Goal: Transaction & Acquisition: Book appointment/travel/reservation

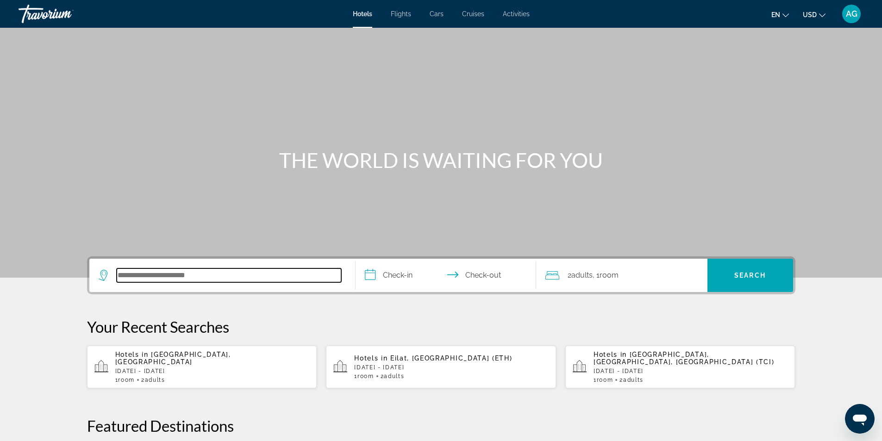
click at [206, 276] on input "Search hotel destination" at bounding box center [229, 276] width 225 height 14
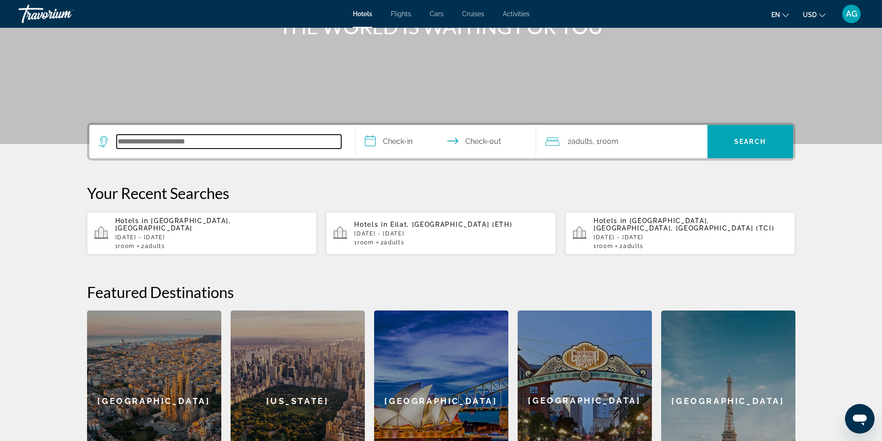
scroll to position [88, 0]
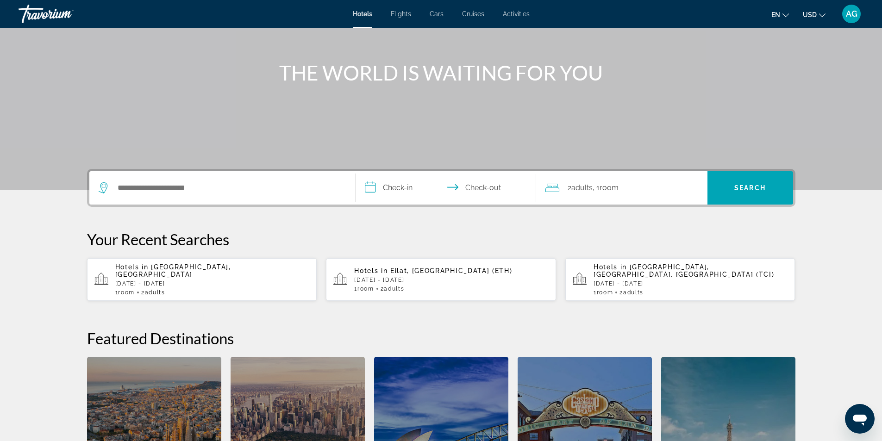
click at [267, 280] on div "Hotels in Montenegro Coast, Montenegro Sun, 14 Jun - Sat, 20 Jun 1 Room rooms 2…" at bounding box center [212, 280] width 195 height 32
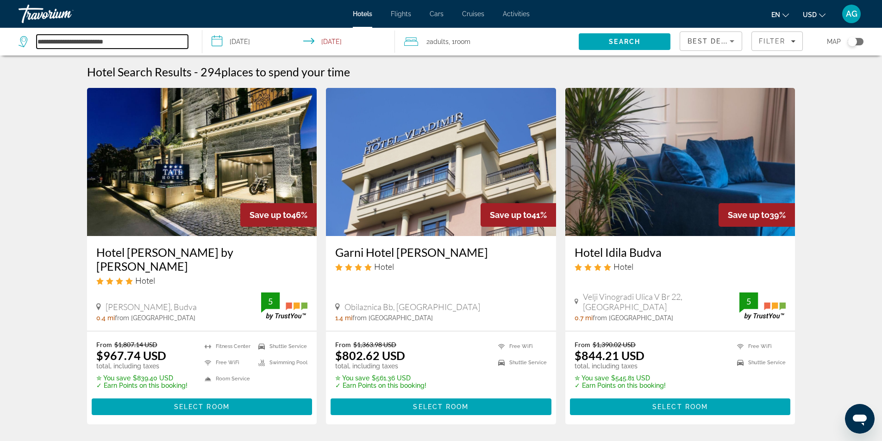
click at [142, 41] on input "**********" at bounding box center [112, 42] width 151 height 14
type input "*"
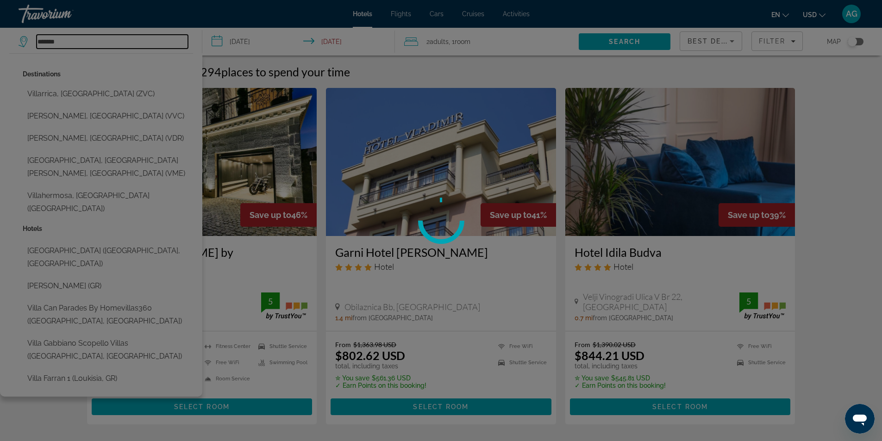
type input "*******"
click at [75, 44] on div at bounding box center [441, 220] width 882 height 441
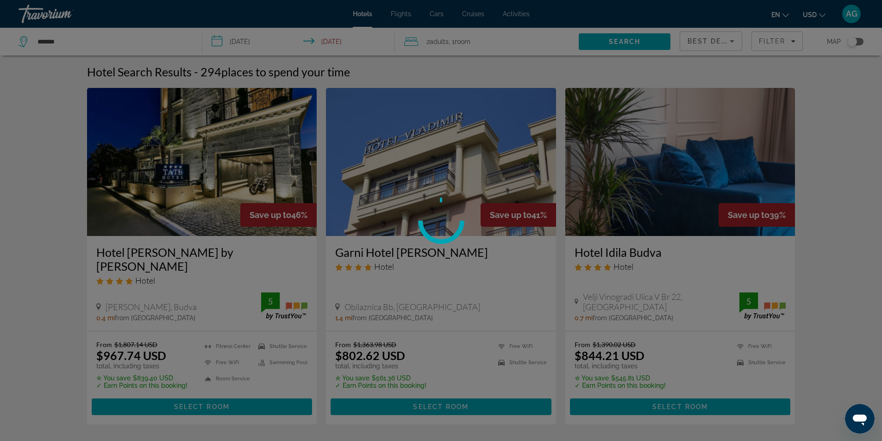
click at [76, 42] on div at bounding box center [441, 220] width 882 height 441
click at [88, 39] on div at bounding box center [441, 220] width 882 height 441
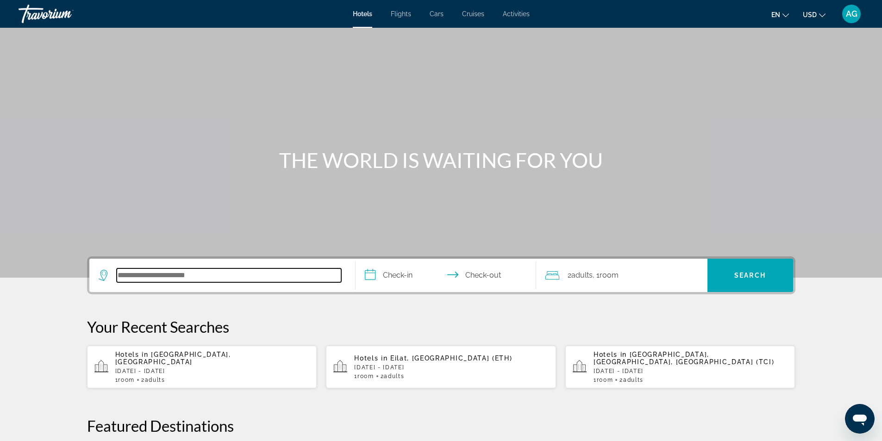
click at [205, 273] on input "Search hotel destination" at bounding box center [229, 276] width 225 height 14
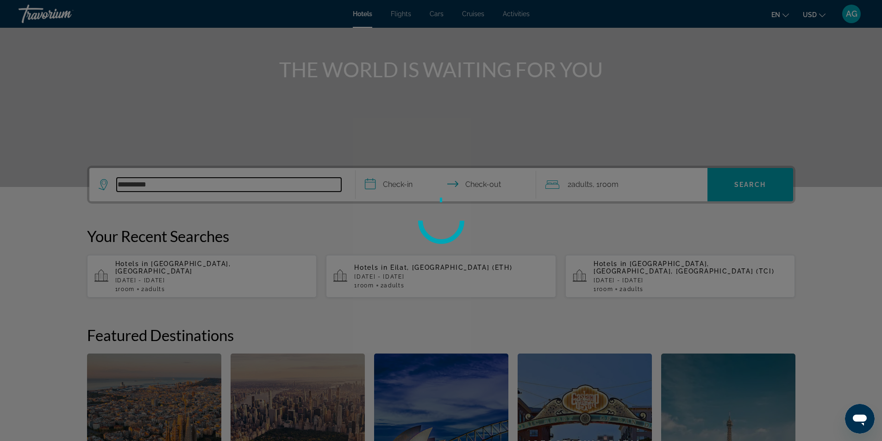
scroll to position [88, 0]
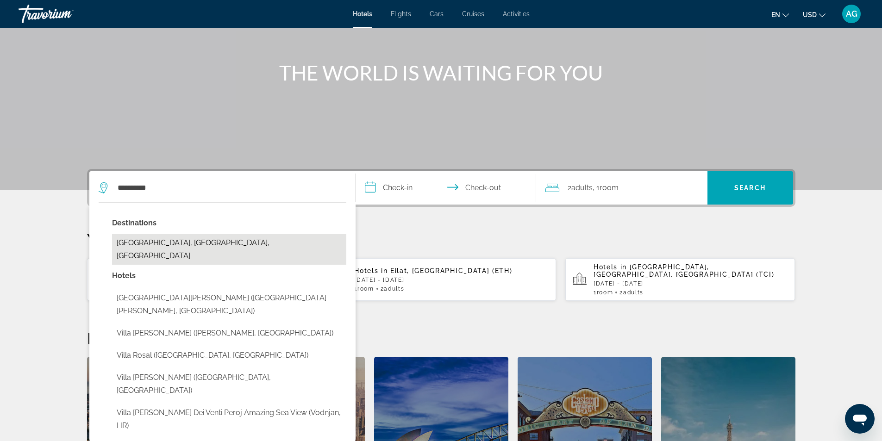
click at [184, 247] on button "[GEOGRAPHIC_DATA][PERSON_NAME], [GEOGRAPHIC_DATA], [GEOGRAPHIC_DATA]" at bounding box center [229, 249] width 234 height 31
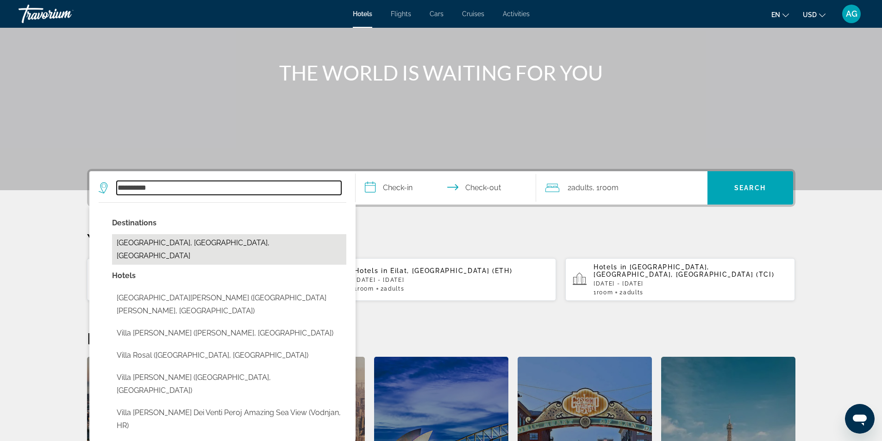
type input "**********"
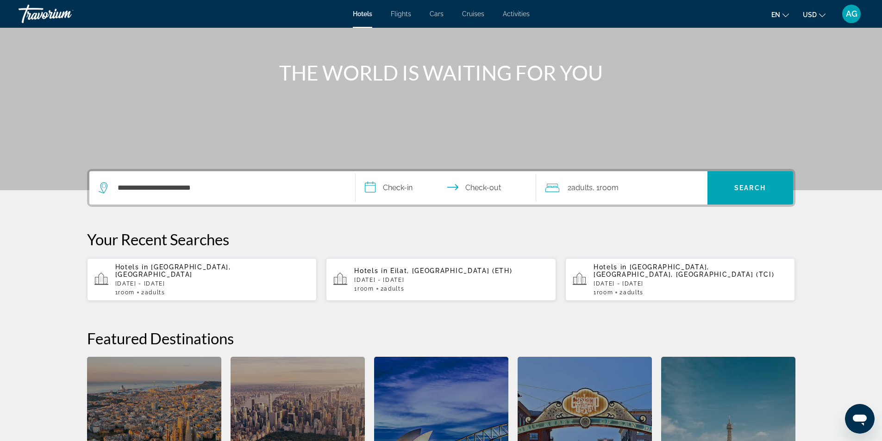
click at [374, 186] on input "**********" at bounding box center [448, 189] width 184 height 36
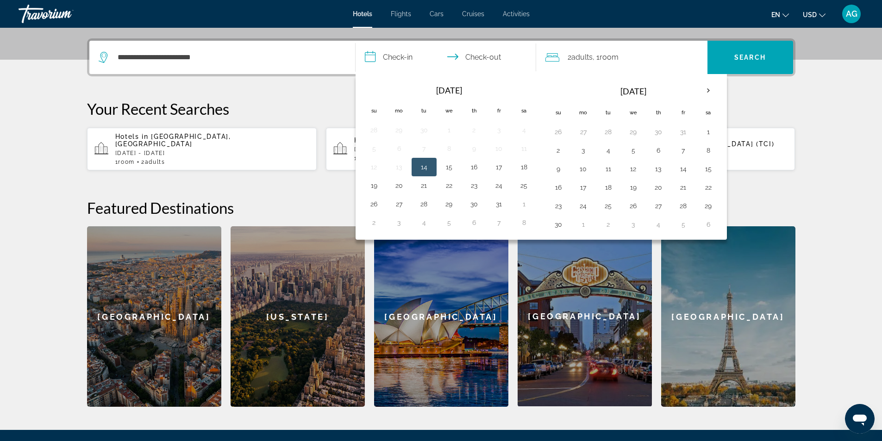
scroll to position [226, 0]
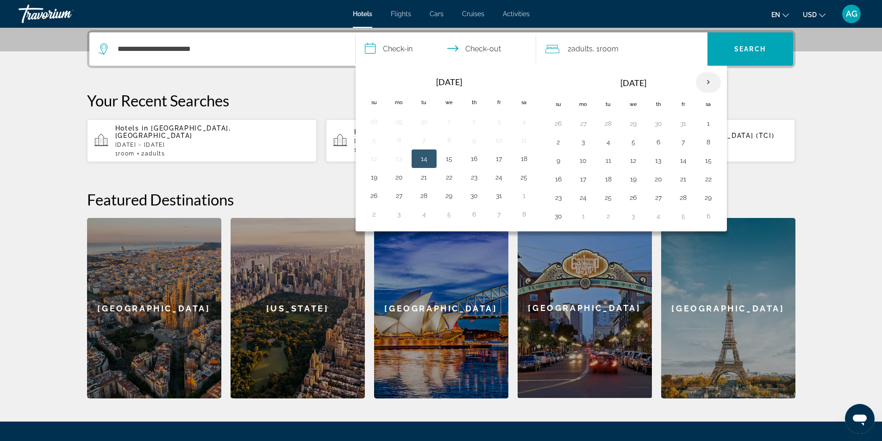
click at [715, 86] on th "Next month" at bounding box center [708, 82] width 25 height 20
click at [715, 85] on th "Next month" at bounding box center [708, 82] width 25 height 20
click at [684, 159] on button "16" at bounding box center [683, 160] width 15 height 13
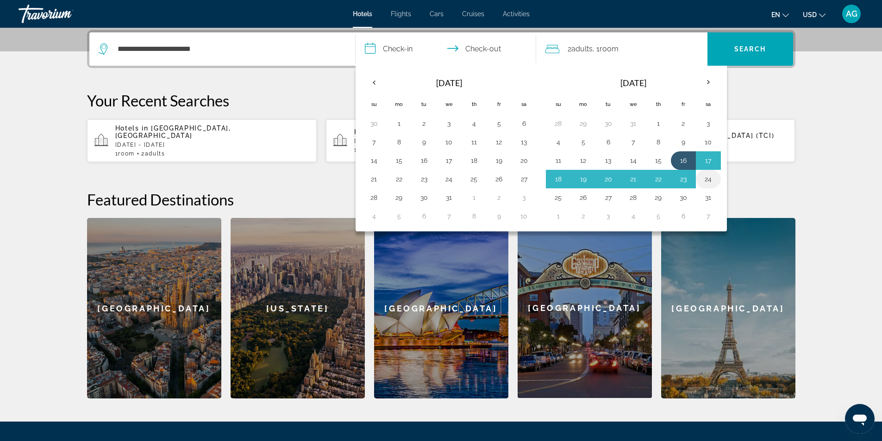
click at [702, 179] on button "24" at bounding box center [708, 179] width 15 height 13
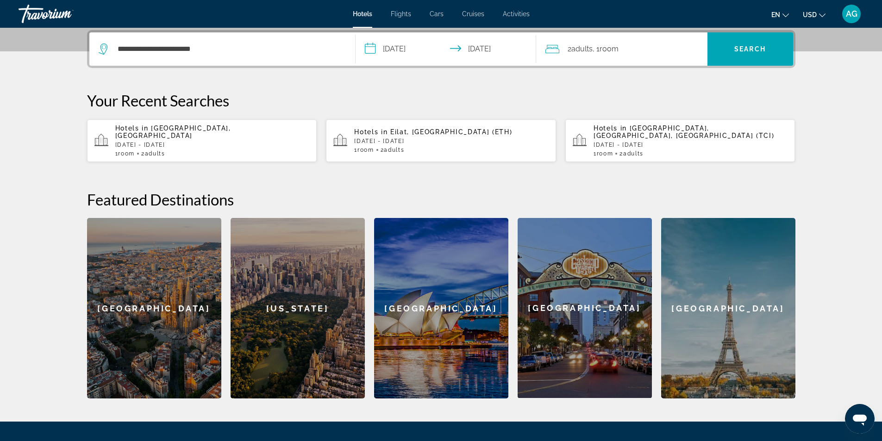
click at [471, 51] on input "**********" at bounding box center [448, 50] width 184 height 36
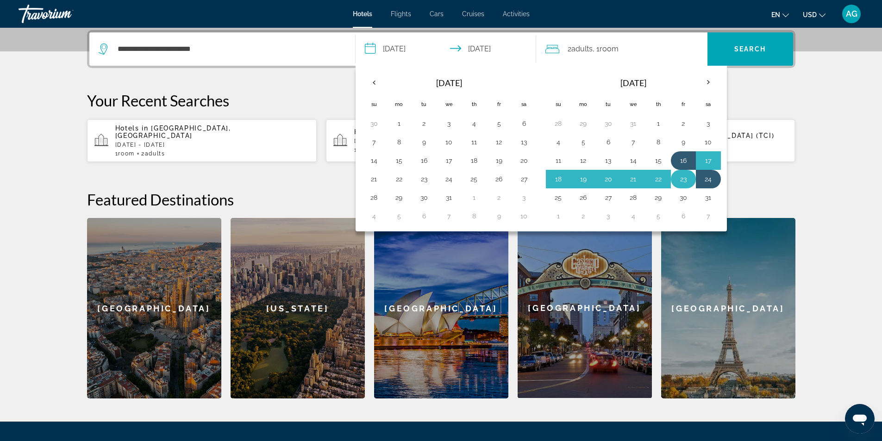
click at [685, 179] on button "23" at bounding box center [683, 179] width 15 height 13
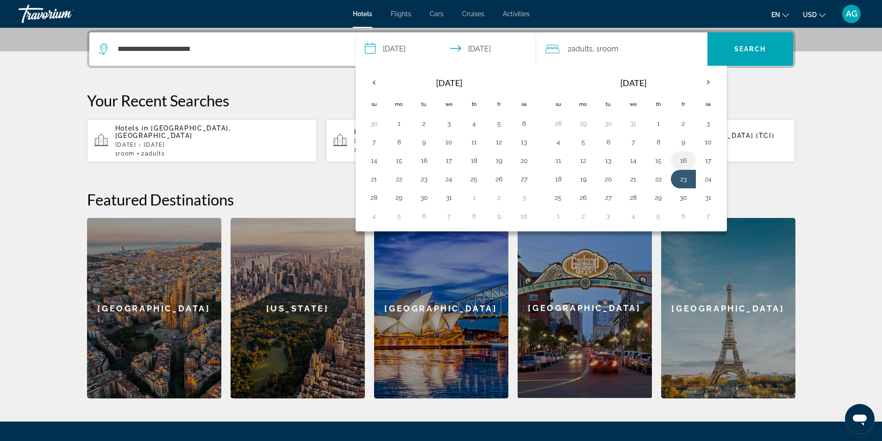
click at [681, 159] on button "16" at bounding box center [683, 160] width 15 height 13
type input "**********"
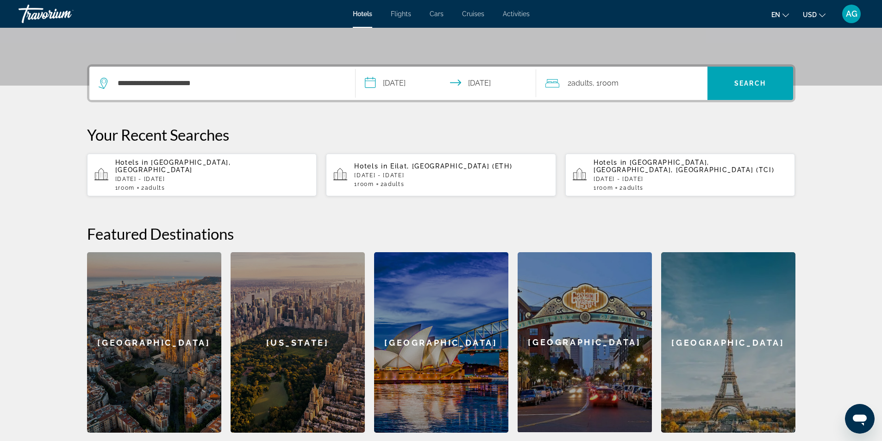
scroll to position [134, 0]
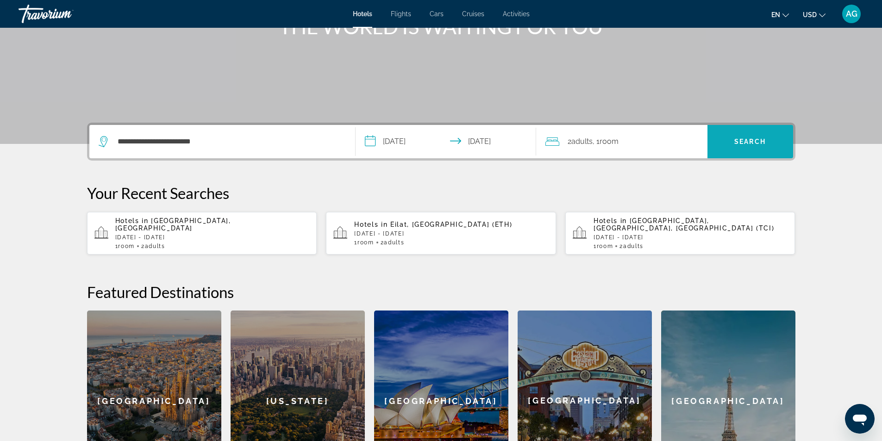
click at [744, 139] on span "Search" at bounding box center [750, 141] width 31 height 7
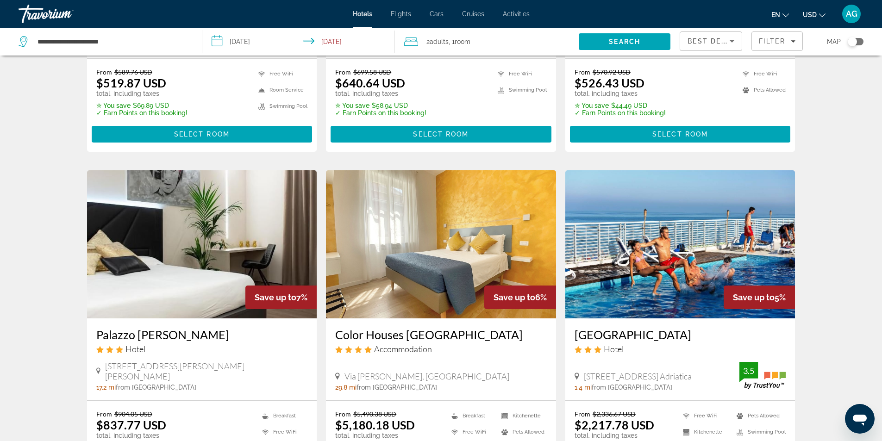
scroll to position [509, 0]
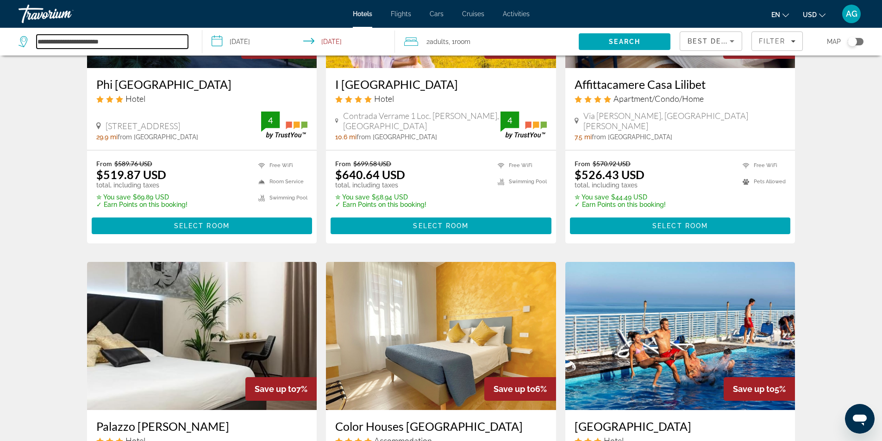
click at [142, 41] on input "**********" at bounding box center [112, 42] width 151 height 14
type input "*"
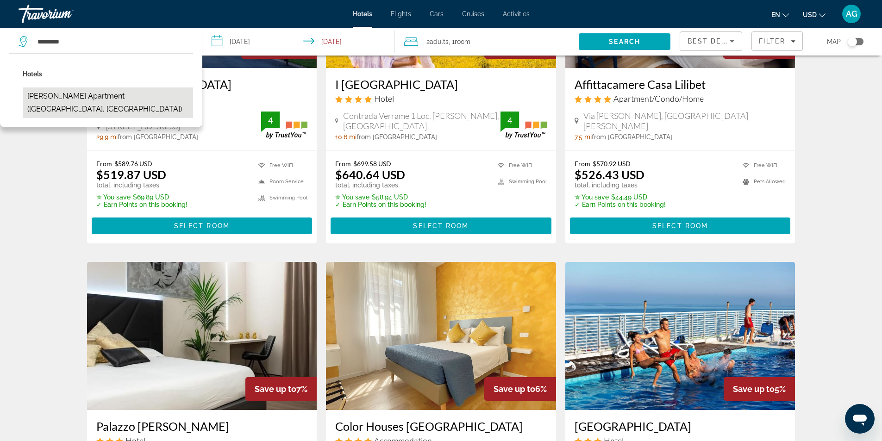
click at [143, 100] on button "Sella Ronda Apartment ([GEOGRAPHIC_DATA], [GEOGRAPHIC_DATA])" at bounding box center [108, 103] width 170 height 31
type input "**********"
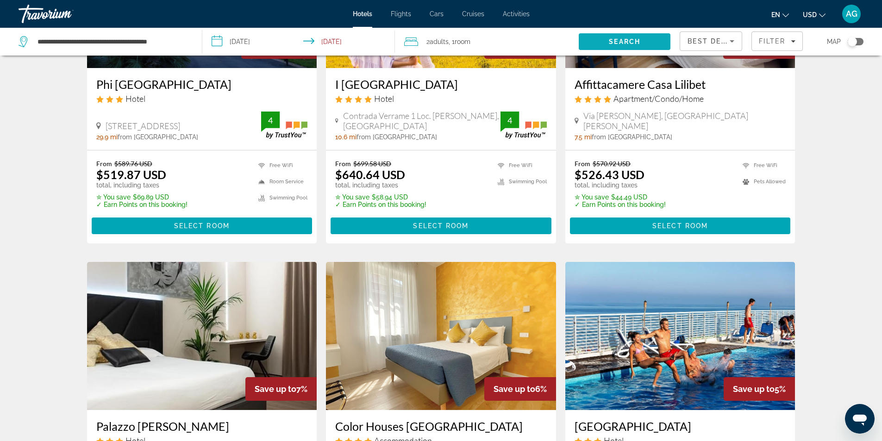
click at [643, 39] on span "Search" at bounding box center [625, 42] width 92 height 22
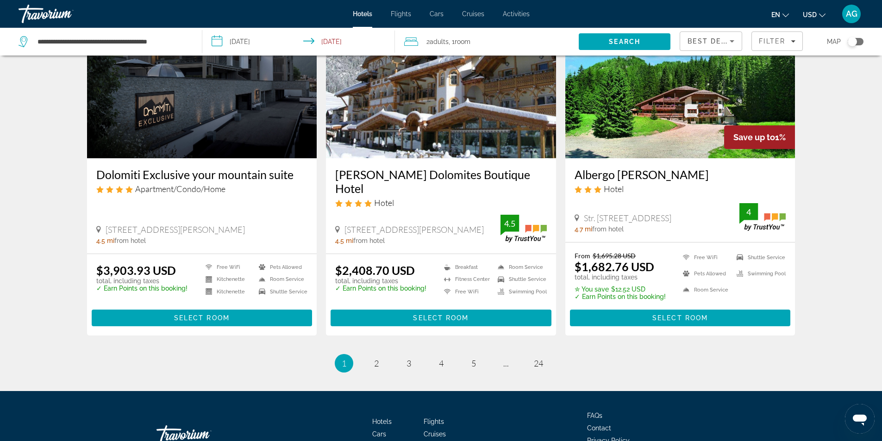
scroll to position [1152, 0]
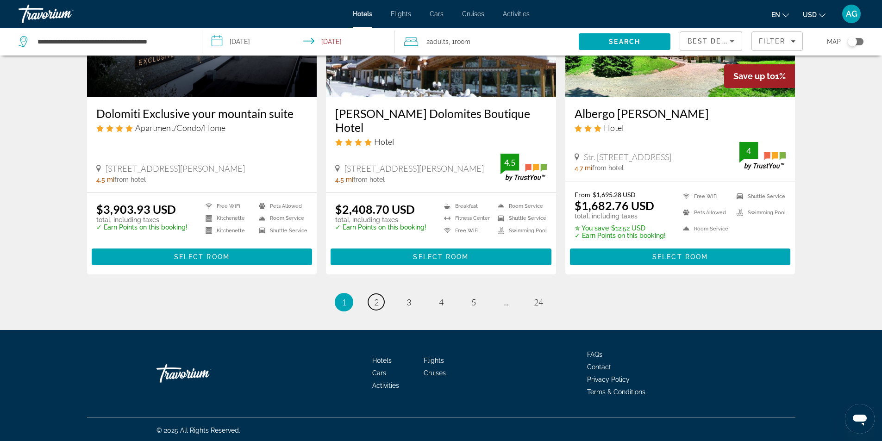
click at [375, 300] on span "2" at bounding box center [376, 302] width 5 height 10
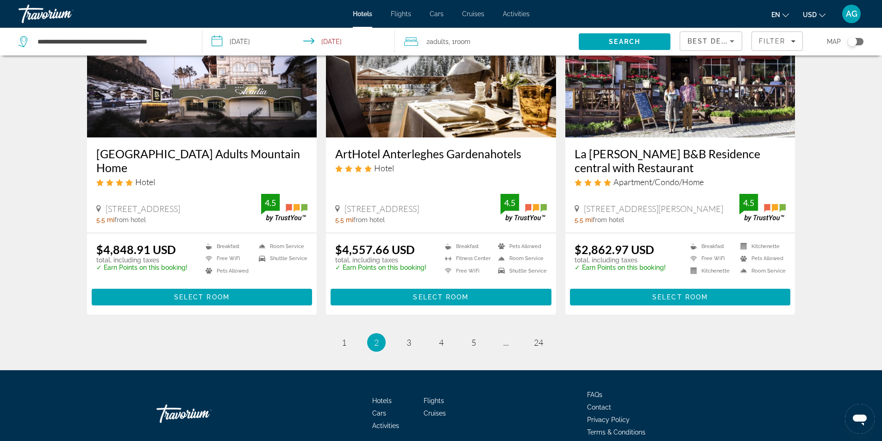
scroll to position [1158, 0]
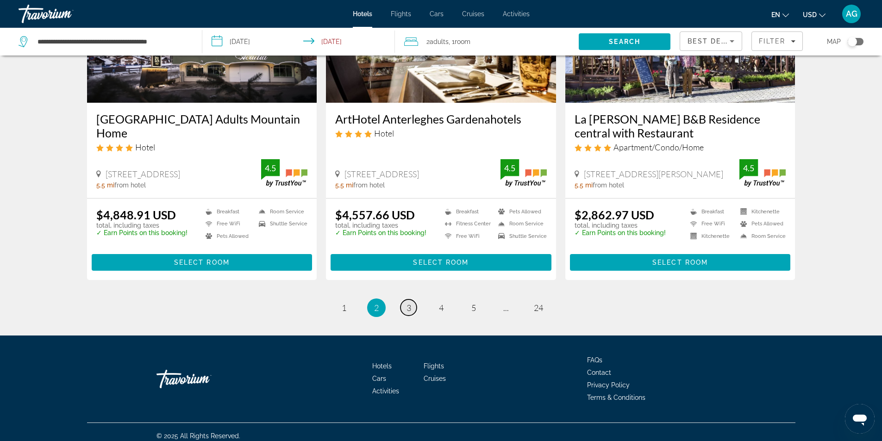
click at [409, 309] on span "3" at bounding box center [409, 308] width 5 height 10
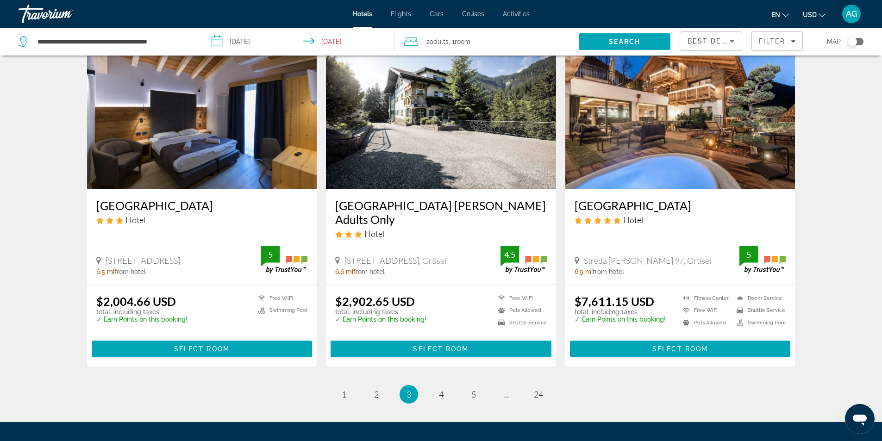
scroll to position [1154, 0]
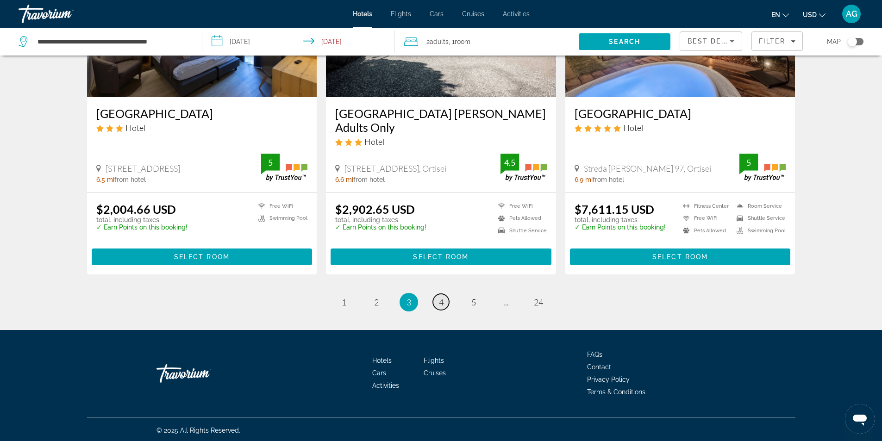
click at [440, 302] on span "4" at bounding box center [441, 302] width 5 height 10
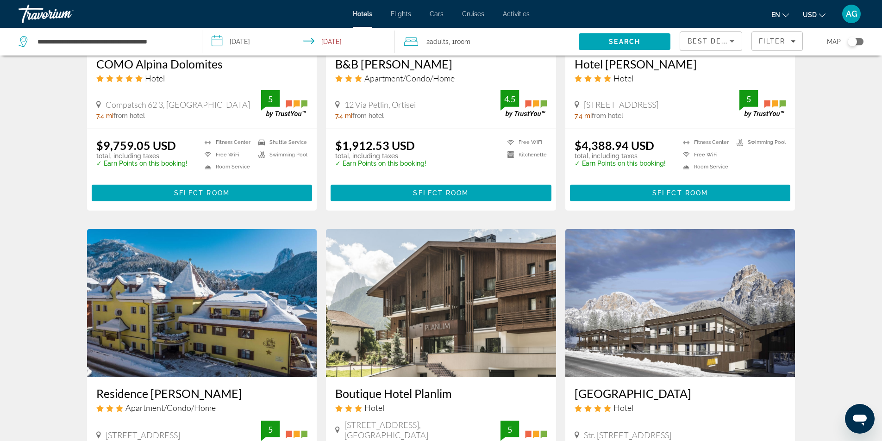
scroll to position [741, 0]
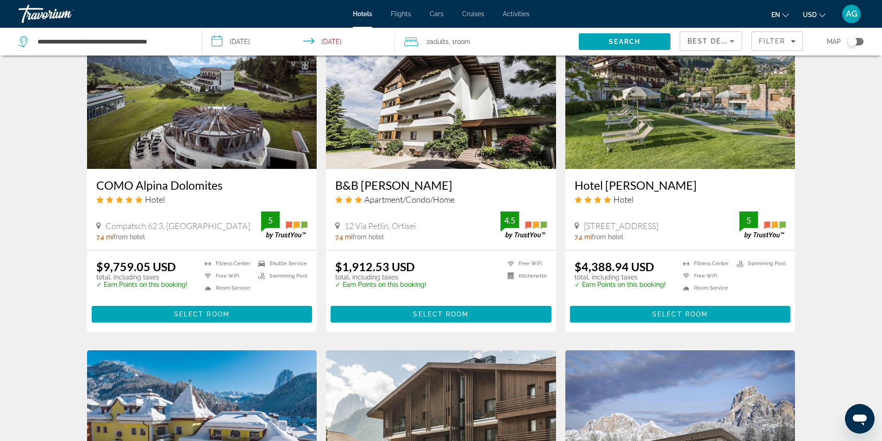
click at [732, 40] on icon "Sort by" at bounding box center [732, 41] width 5 height 2
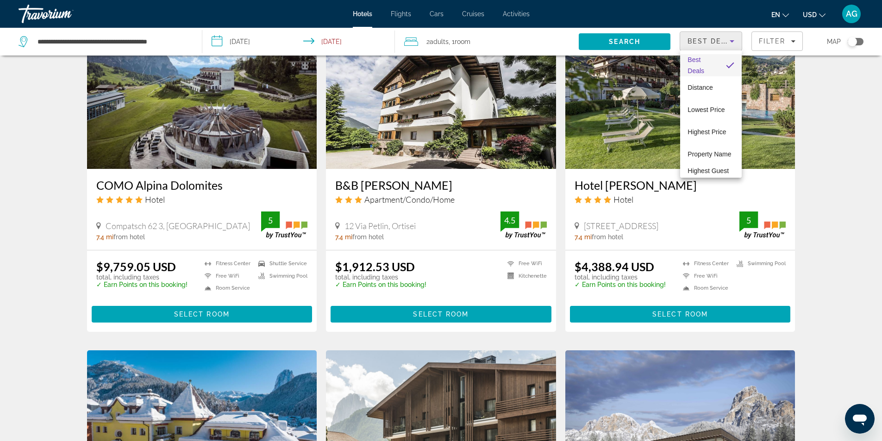
click at [836, 99] on div at bounding box center [441, 220] width 882 height 441
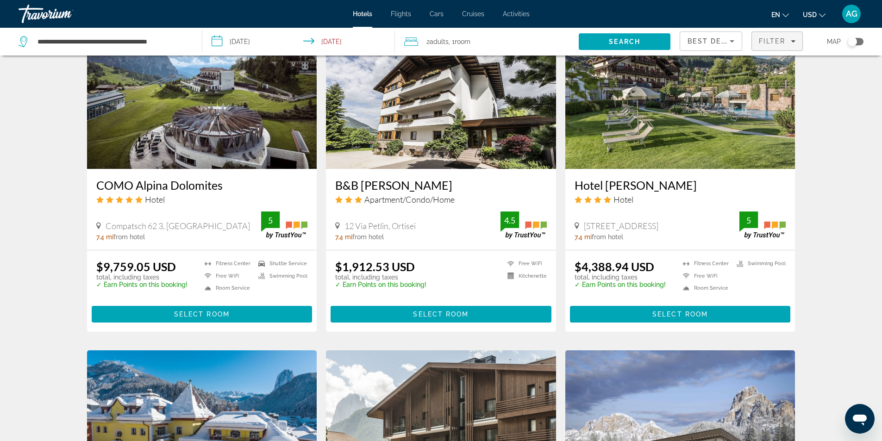
click at [792, 43] on icon "Filters" at bounding box center [793, 41] width 5 height 5
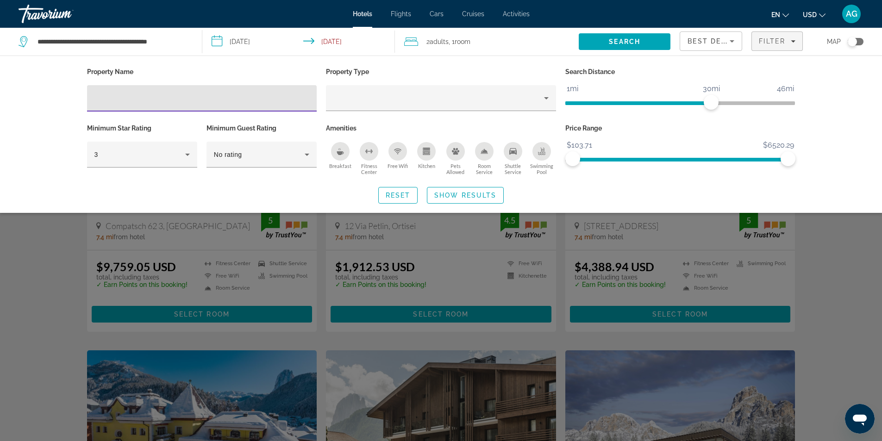
click at [235, 101] on input "Hotel Filters" at bounding box center [201, 98] width 215 height 11
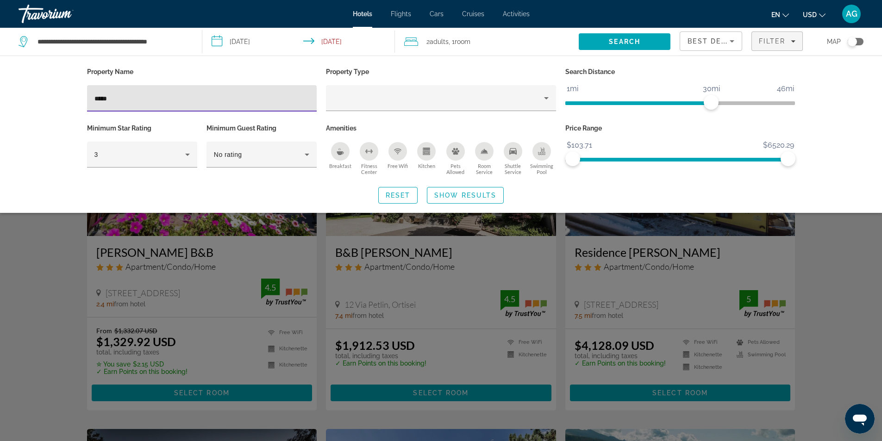
type input "*****"
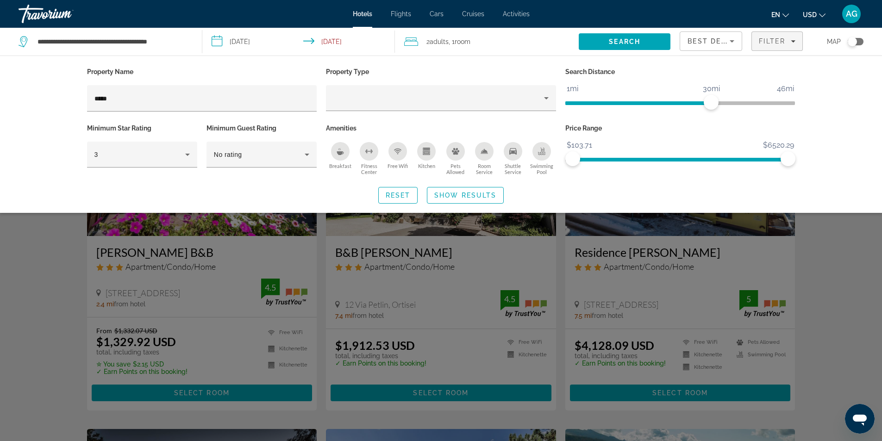
click at [52, 287] on div "Search widget" at bounding box center [441, 290] width 882 height 302
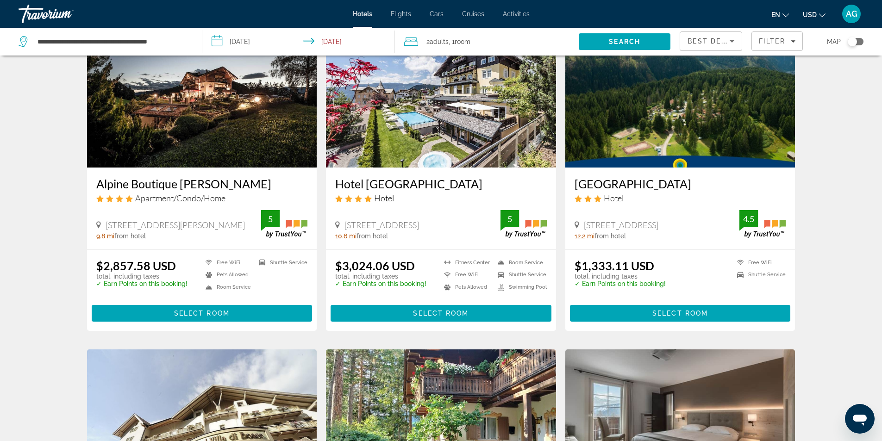
scroll to position [324, 0]
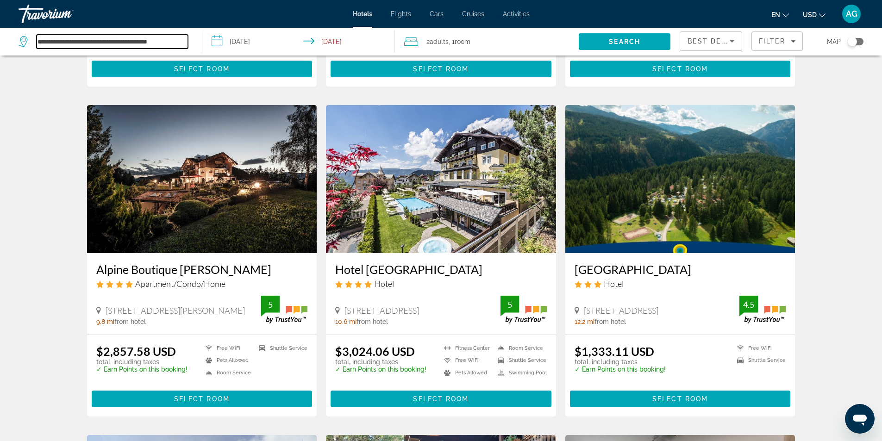
click at [183, 40] on input "**********" at bounding box center [112, 42] width 151 height 14
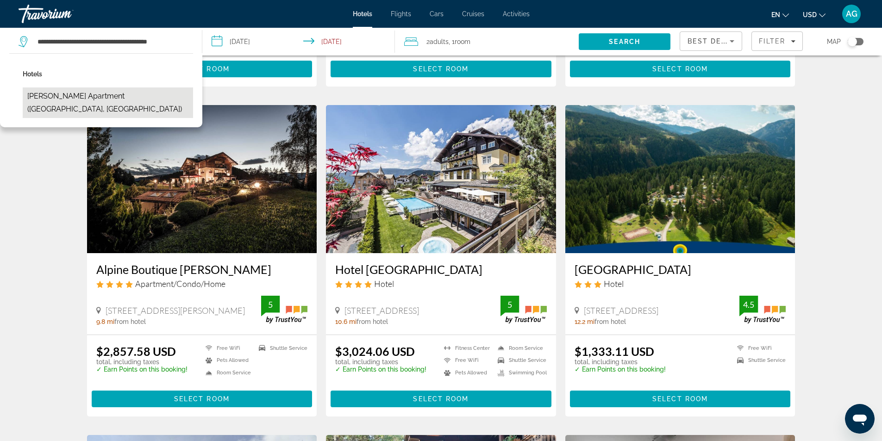
click at [145, 100] on button "Sella Ronda Apartment ([GEOGRAPHIC_DATA], [GEOGRAPHIC_DATA])" at bounding box center [108, 103] width 170 height 31
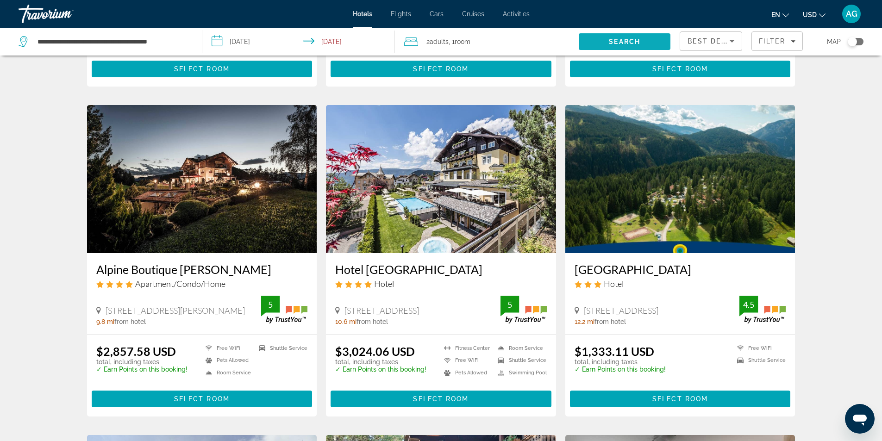
click at [634, 42] on span "Search" at bounding box center [624, 41] width 31 height 7
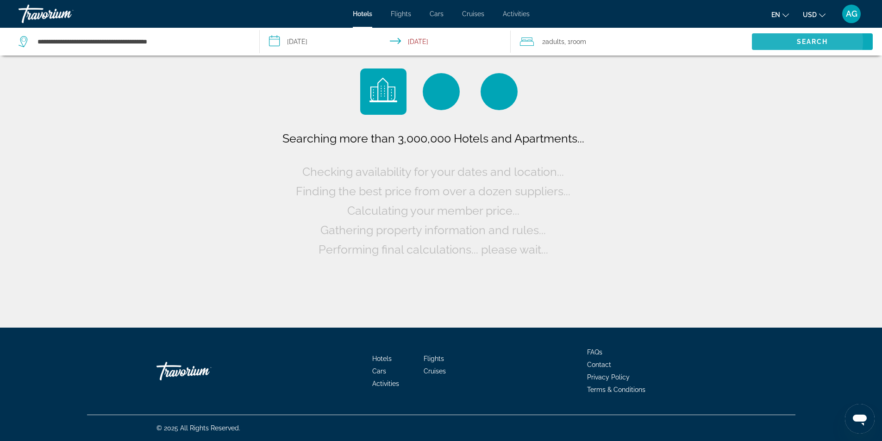
scroll to position [0, 0]
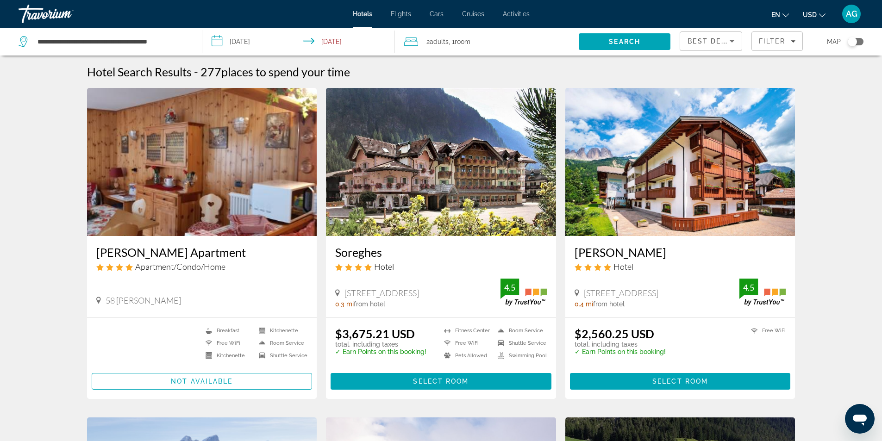
click at [246, 196] on img "Main content" at bounding box center [202, 162] width 230 height 148
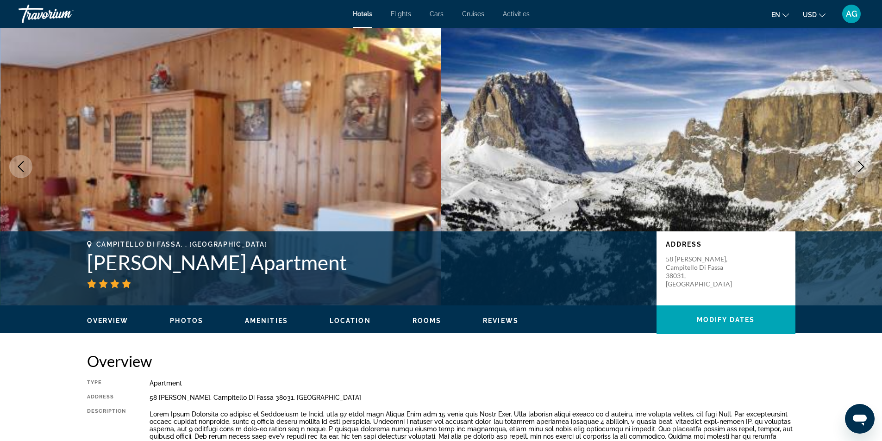
click at [859, 166] on icon "Next image" at bounding box center [861, 166] width 11 height 11
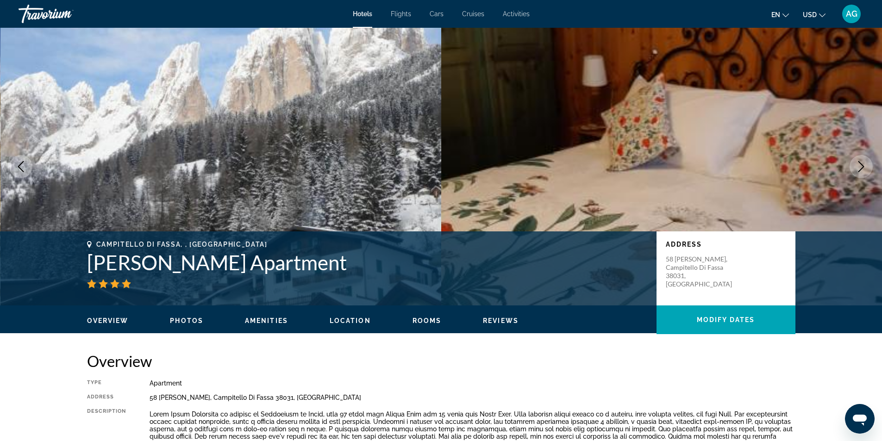
click at [859, 166] on icon "Next image" at bounding box center [861, 166] width 11 height 11
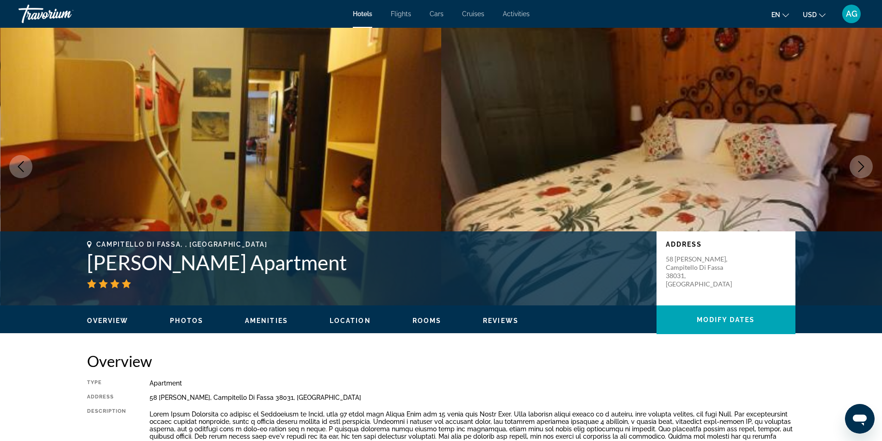
click at [859, 166] on icon "Next image" at bounding box center [861, 166] width 11 height 11
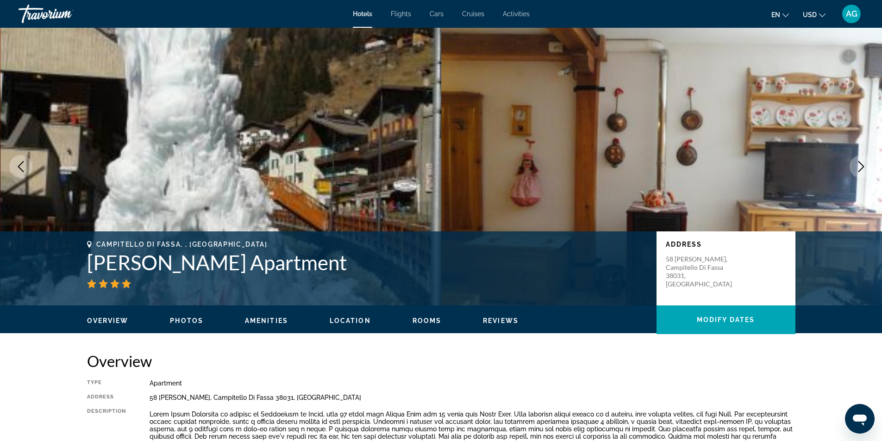
click at [859, 166] on icon "Next image" at bounding box center [861, 166] width 11 height 11
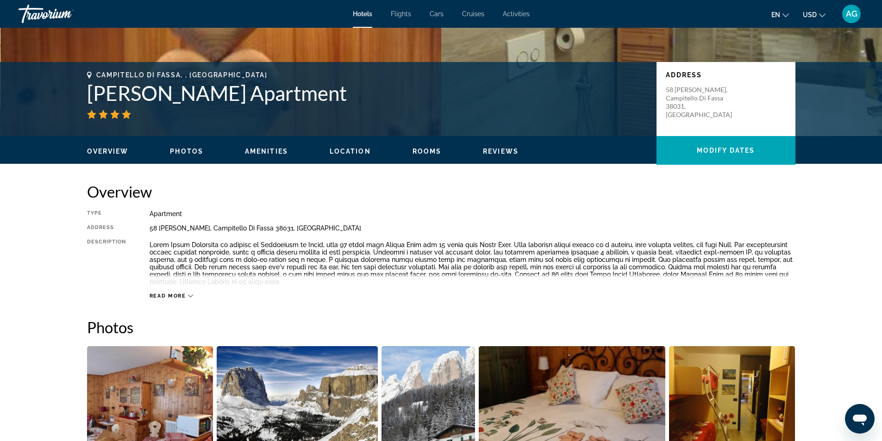
scroll to position [168, 0]
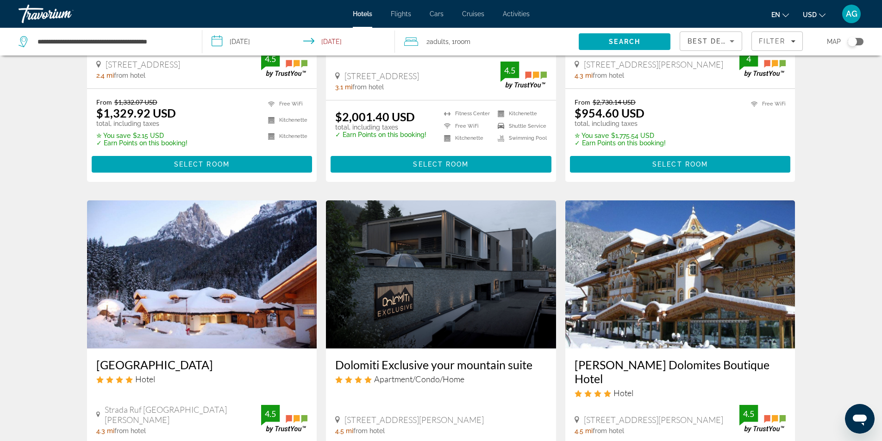
scroll to position [1019, 0]
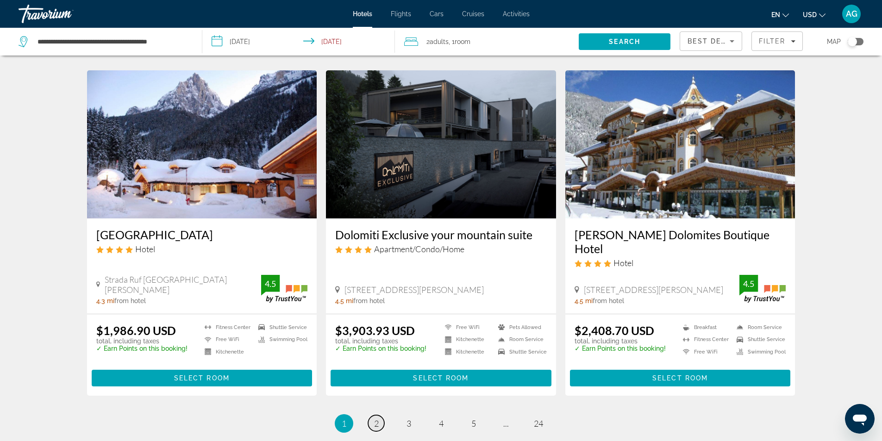
click at [371, 415] on link "page 2" at bounding box center [376, 423] width 16 height 16
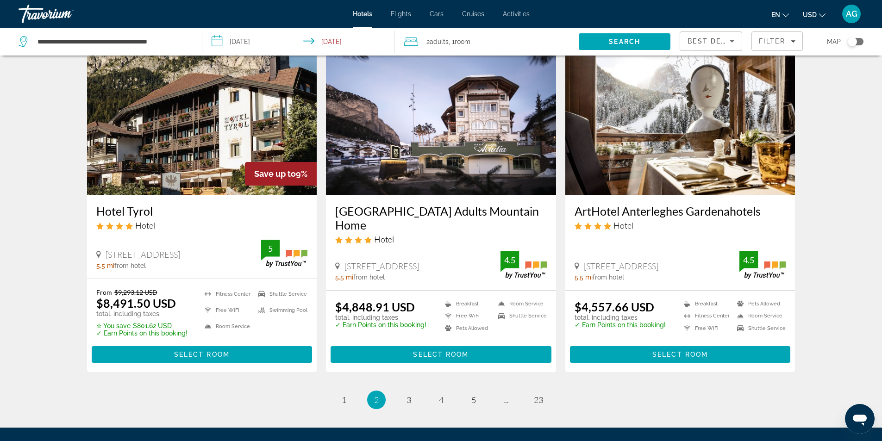
scroll to position [1065, 0]
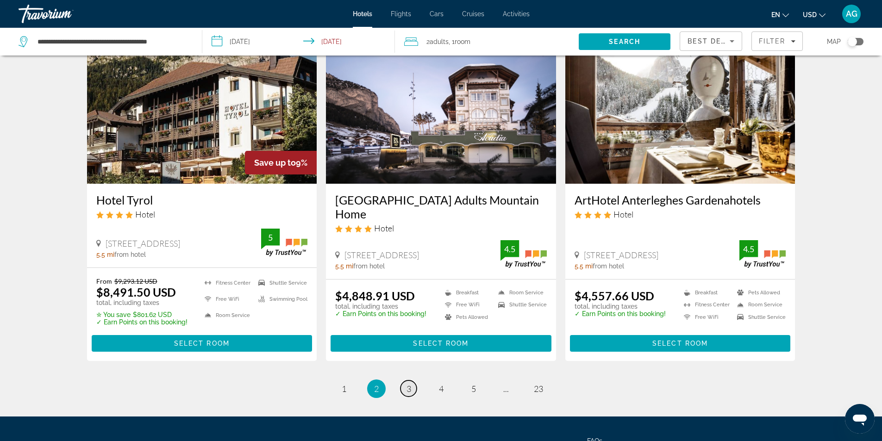
click at [412, 391] on link "page 3" at bounding box center [409, 389] width 16 height 16
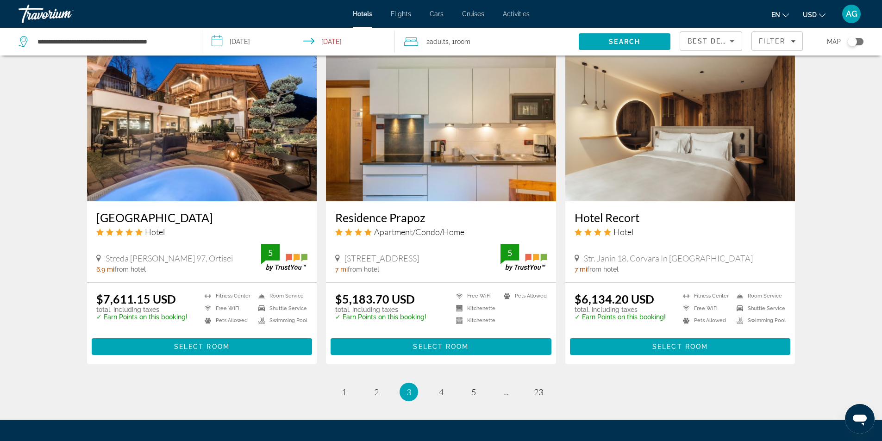
scroll to position [1110, 0]
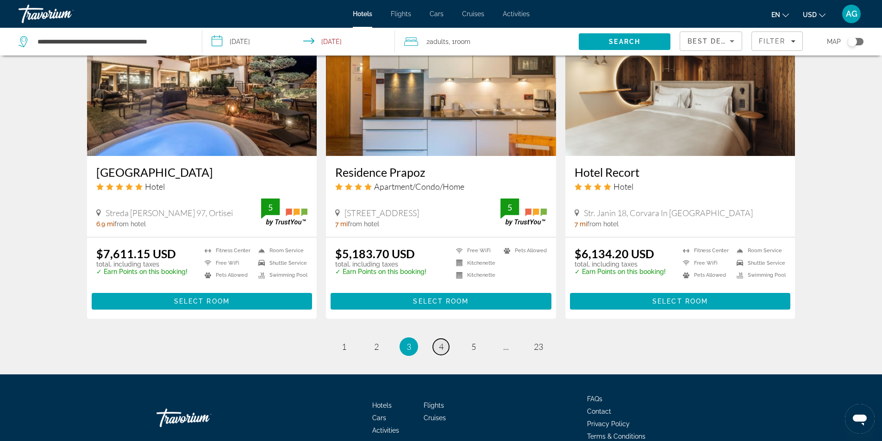
click at [440, 346] on span "4" at bounding box center [441, 347] width 5 height 10
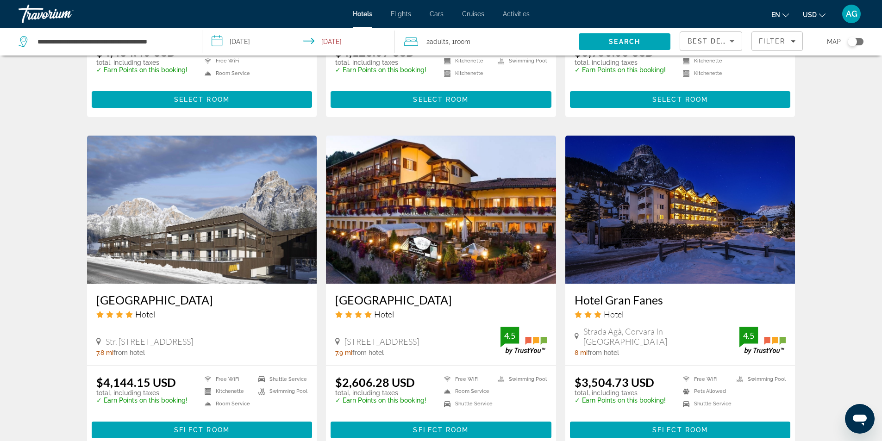
scroll to position [1065, 0]
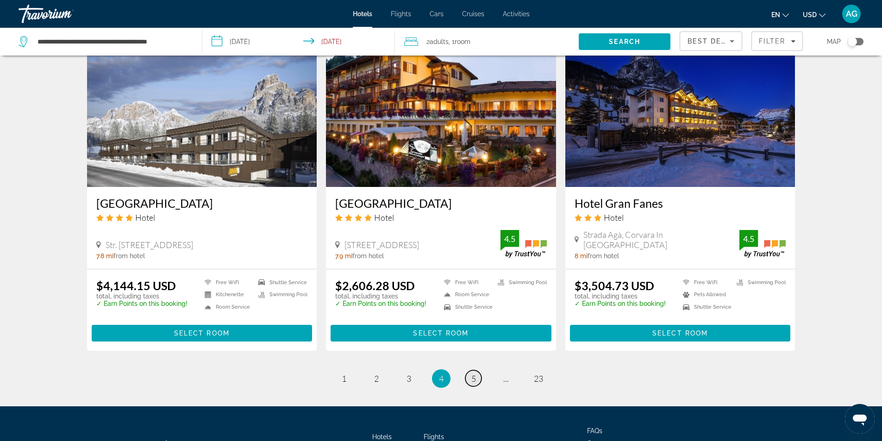
click at [472, 374] on span "5" at bounding box center [474, 379] width 5 height 10
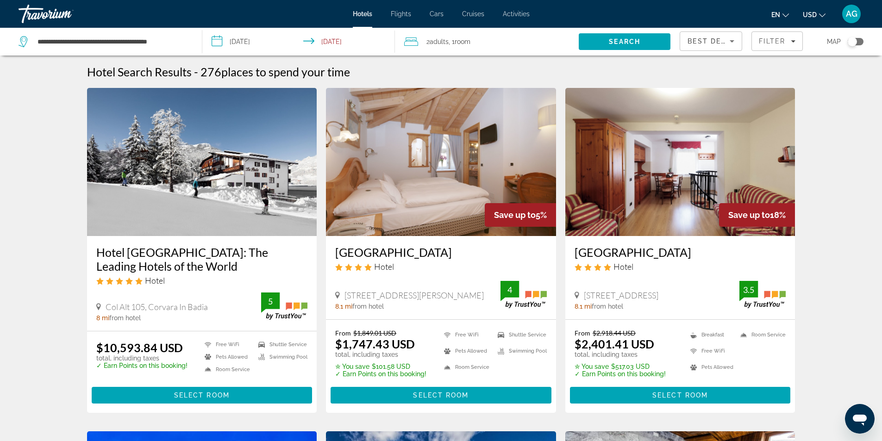
click at [724, 38] on span "Best Deals" at bounding box center [712, 41] width 48 height 7
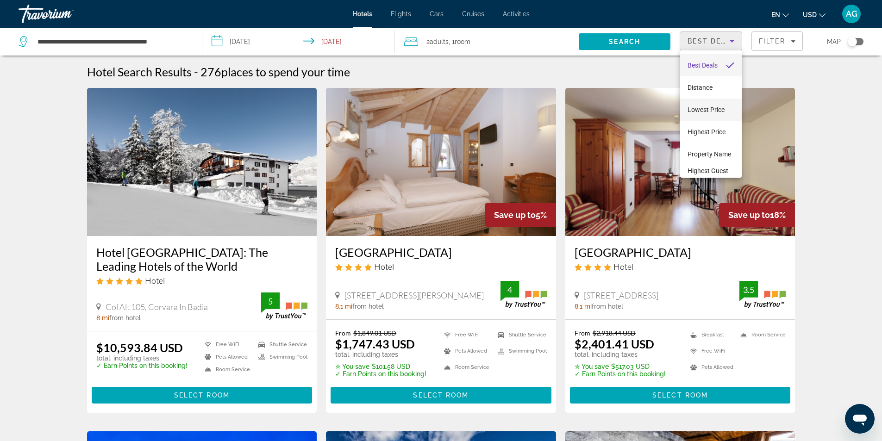
click at [721, 110] on span "Lowest Price" at bounding box center [706, 109] width 37 height 7
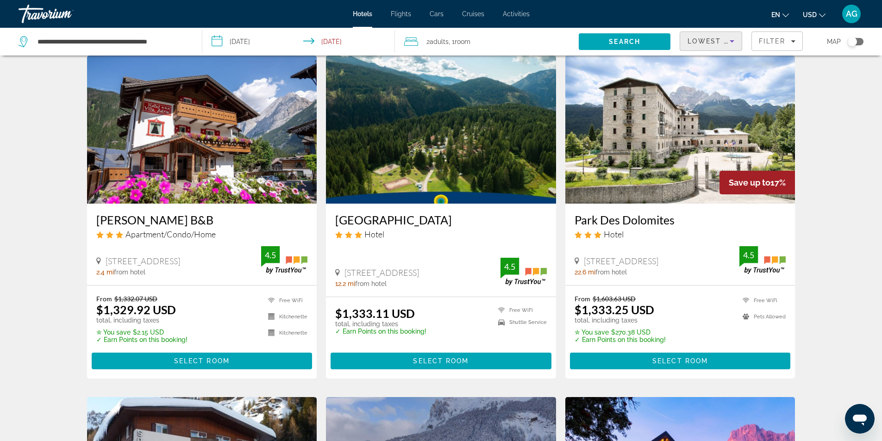
scroll to position [371, 0]
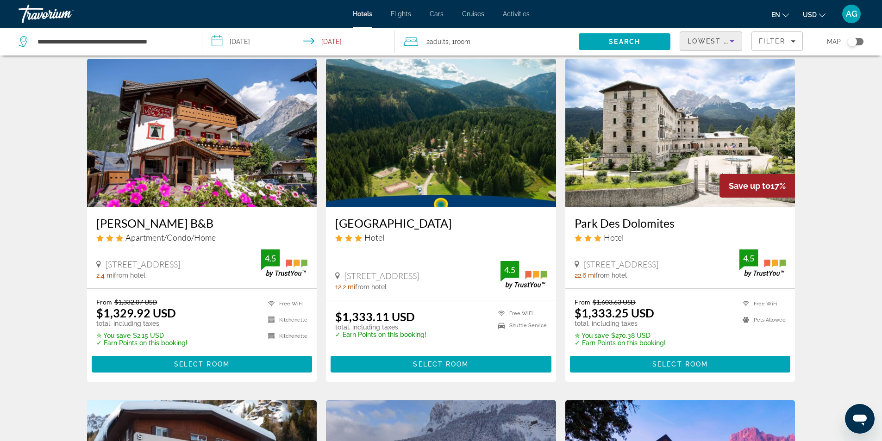
click at [655, 165] on img "Main content" at bounding box center [681, 133] width 230 height 148
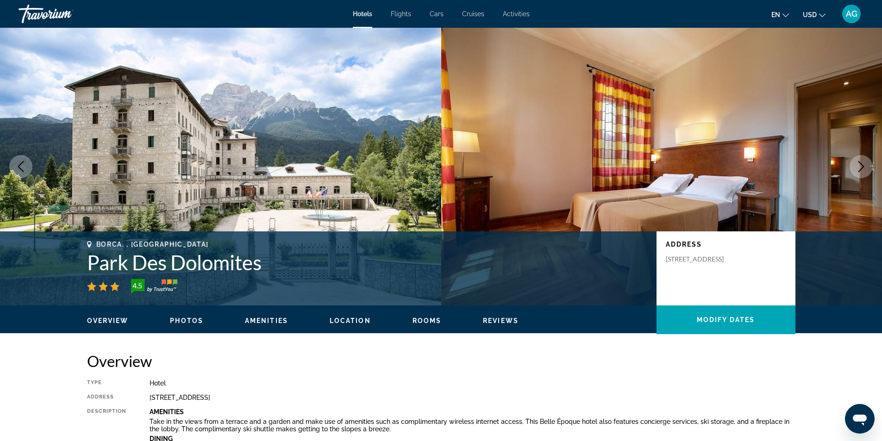
click at [858, 169] on icon "Next image" at bounding box center [861, 166] width 11 height 11
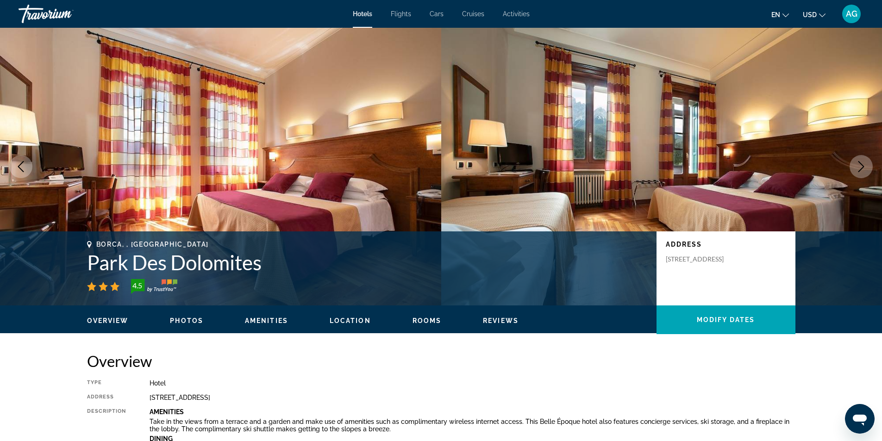
click at [858, 169] on icon "Next image" at bounding box center [861, 166] width 11 height 11
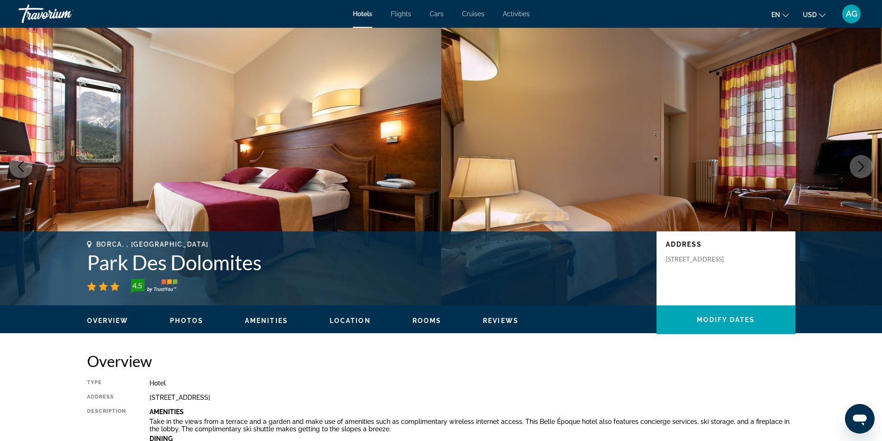
click at [858, 169] on icon "Next image" at bounding box center [861, 166] width 11 height 11
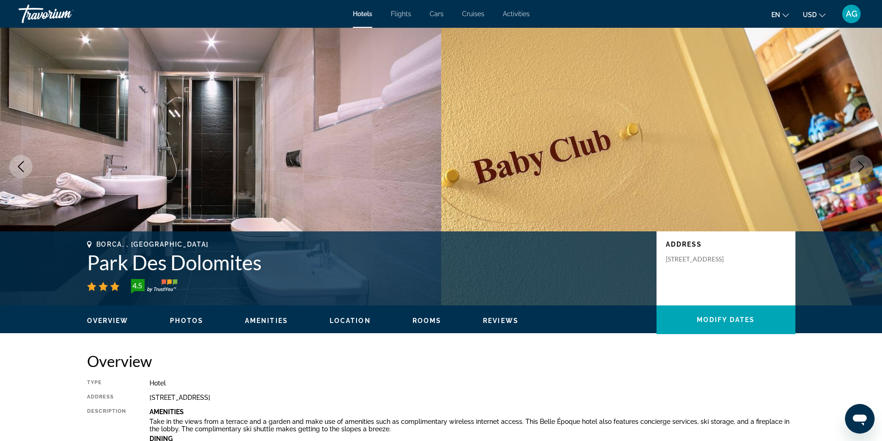
click at [16, 166] on icon "Previous image" at bounding box center [20, 166] width 11 height 11
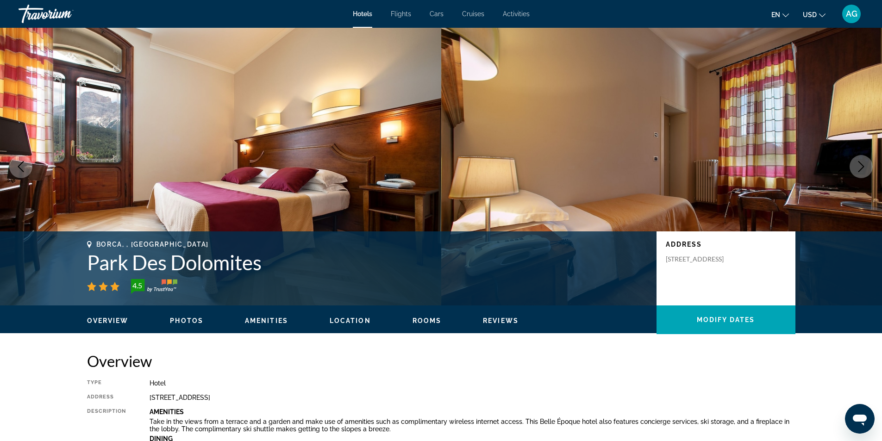
click at [16, 166] on icon "Previous image" at bounding box center [20, 166] width 11 height 11
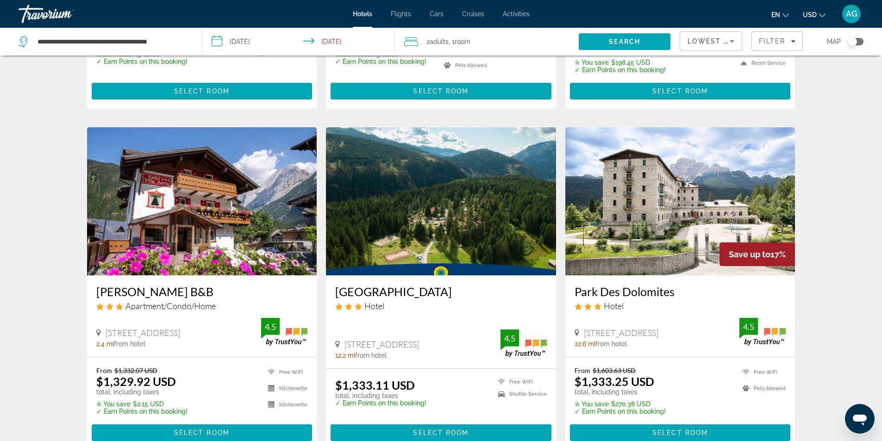
scroll to position [324, 0]
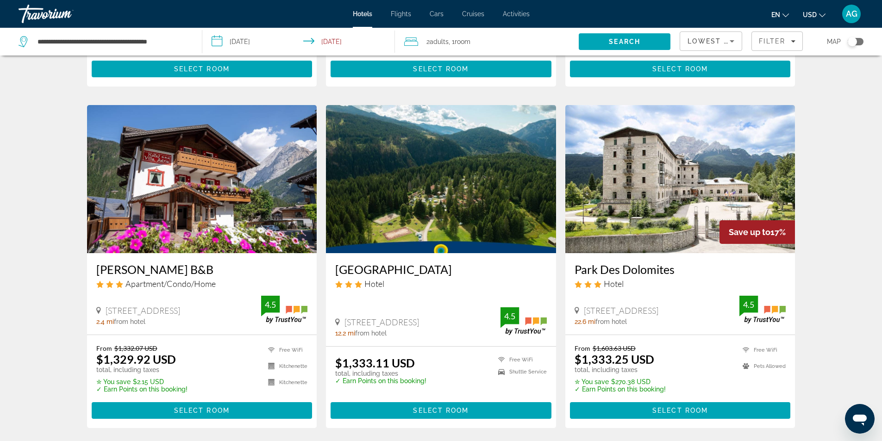
click at [643, 201] on img "Main content" at bounding box center [681, 179] width 230 height 148
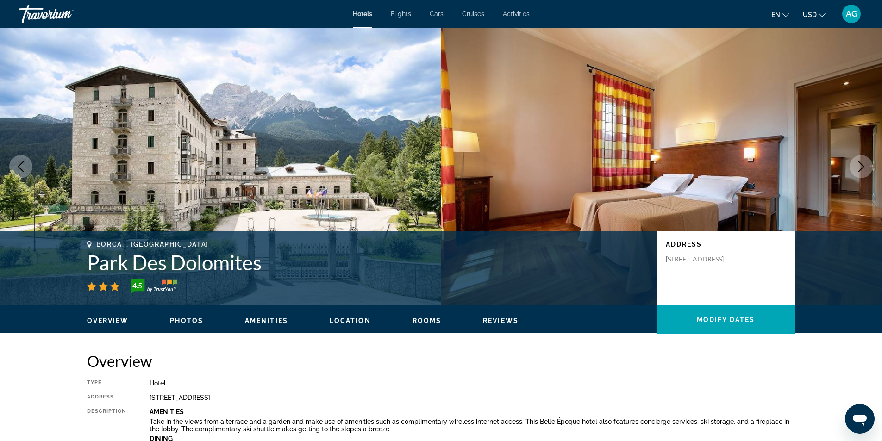
click at [861, 173] on button "Next image" at bounding box center [861, 166] width 23 height 23
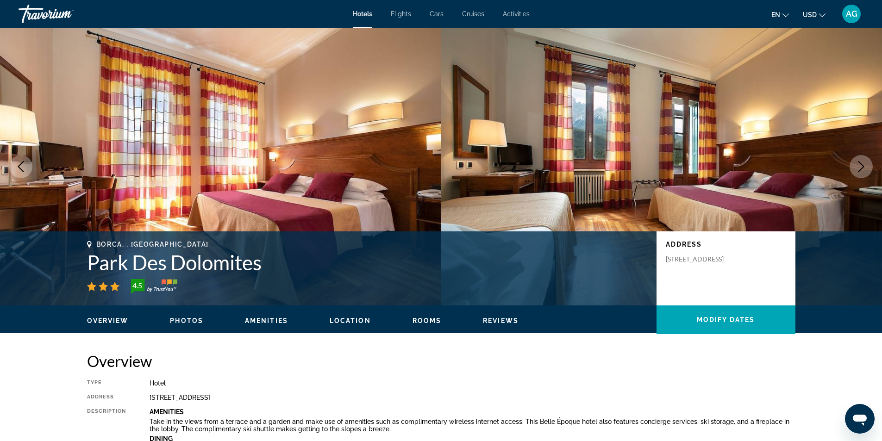
click at [861, 173] on button "Next image" at bounding box center [861, 166] width 23 height 23
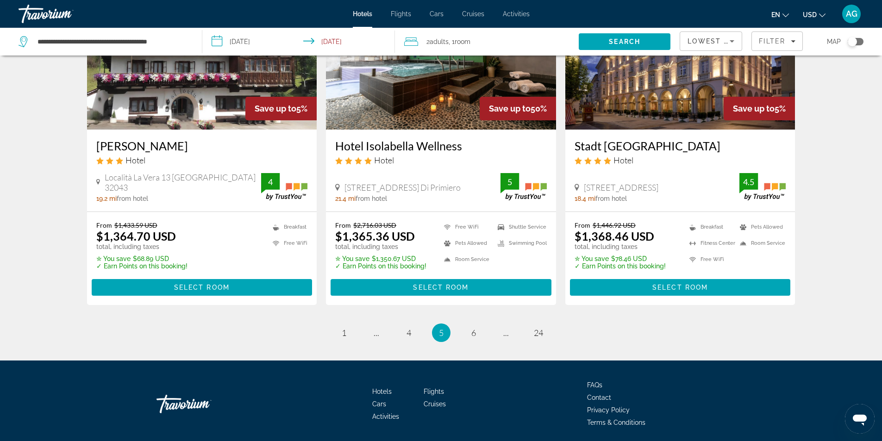
scroll to position [1158, 0]
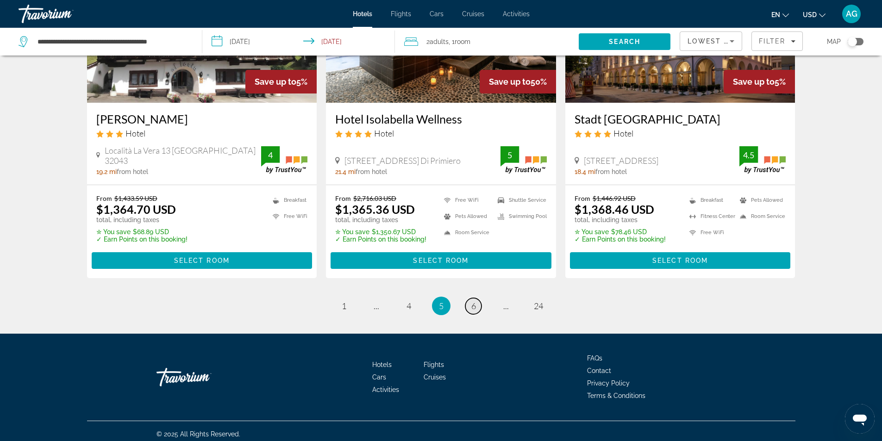
click at [475, 310] on span "6" at bounding box center [474, 306] width 5 height 10
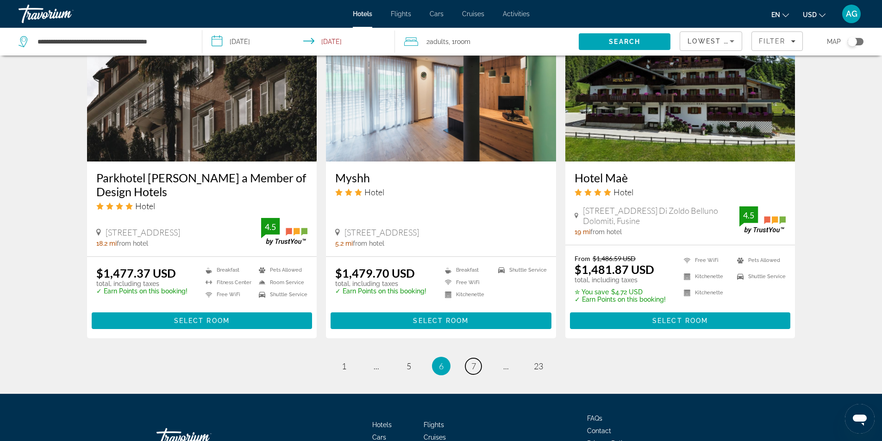
scroll to position [1144, 0]
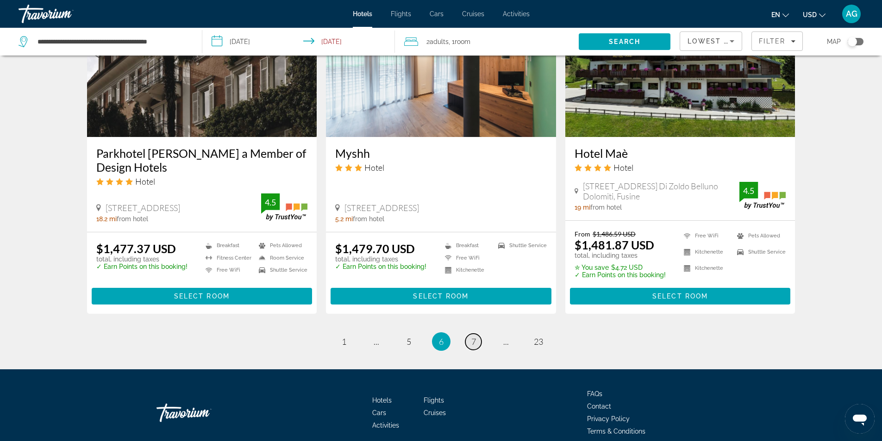
click at [475, 337] on span "7" at bounding box center [474, 342] width 5 height 10
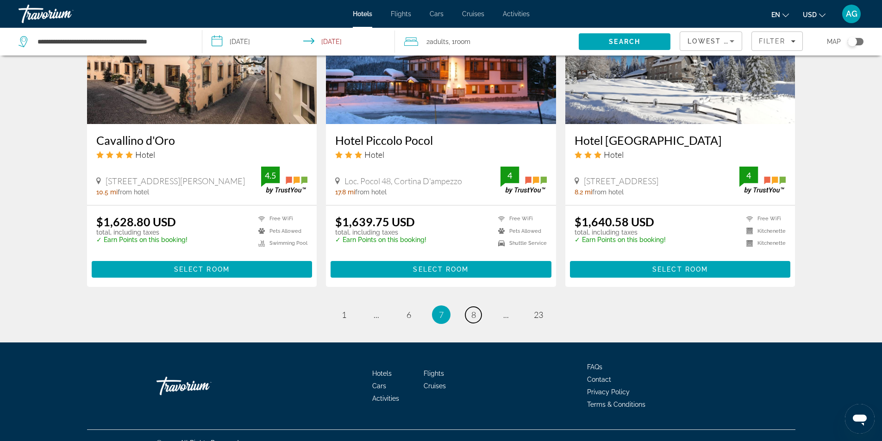
scroll to position [1132, 0]
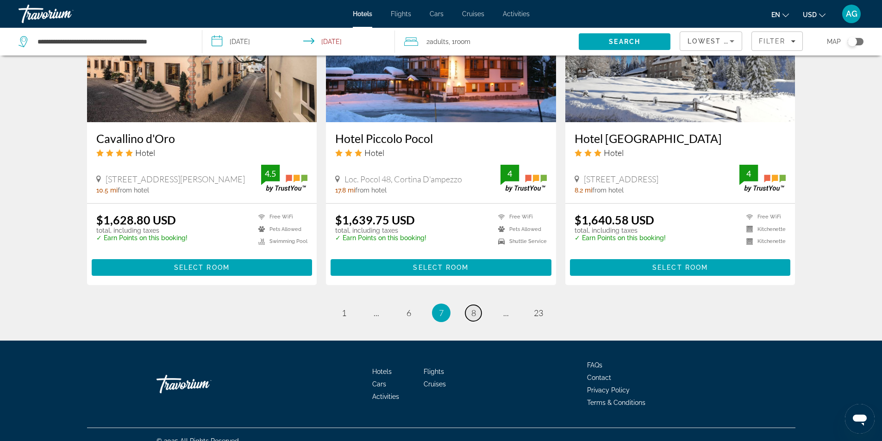
click at [473, 308] on span "8" at bounding box center [474, 313] width 5 height 10
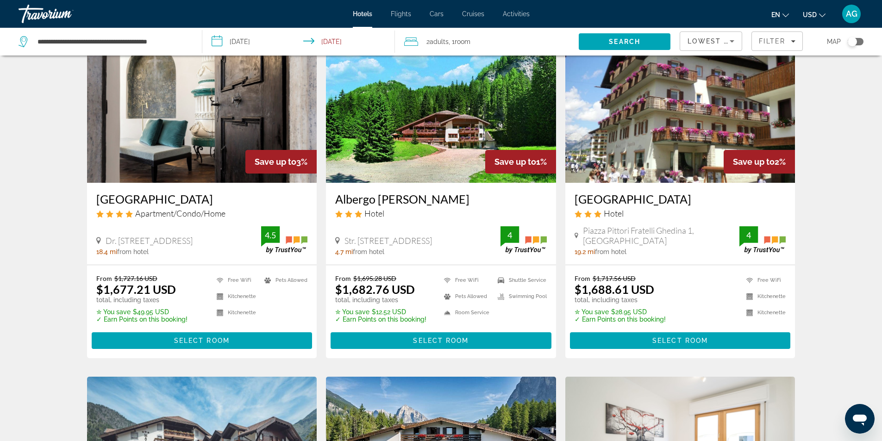
scroll to position [371, 0]
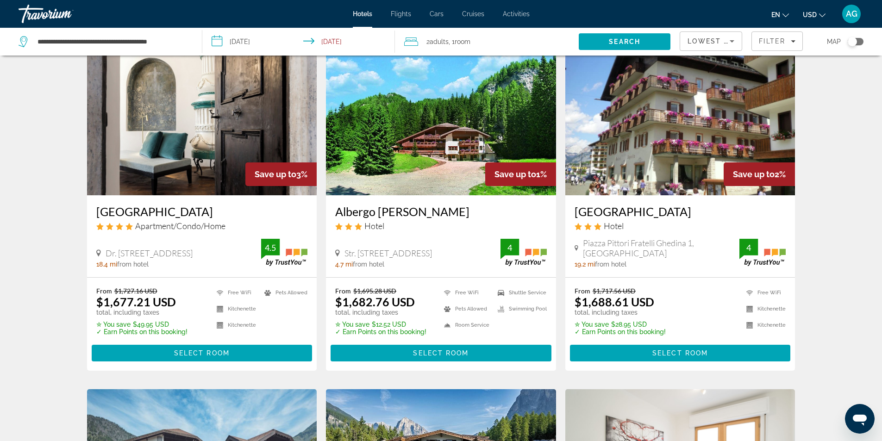
click at [731, 40] on icon "Sort by" at bounding box center [732, 41] width 11 height 11
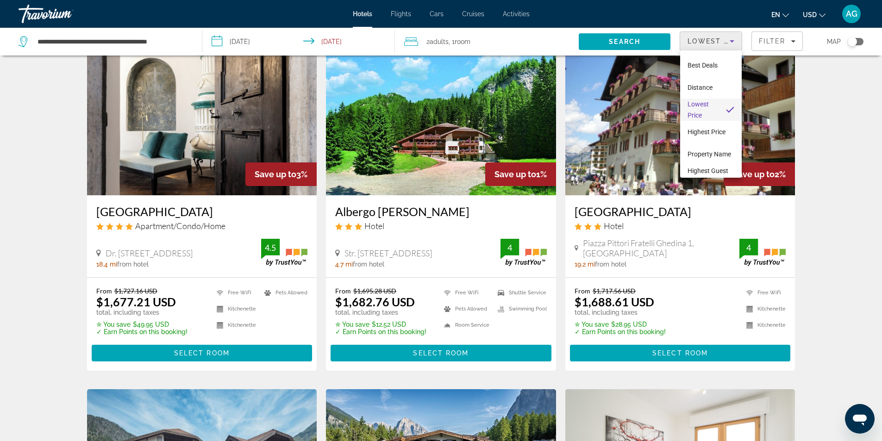
click at [701, 106] on span "Lowest Price" at bounding box center [698, 110] width 21 height 19
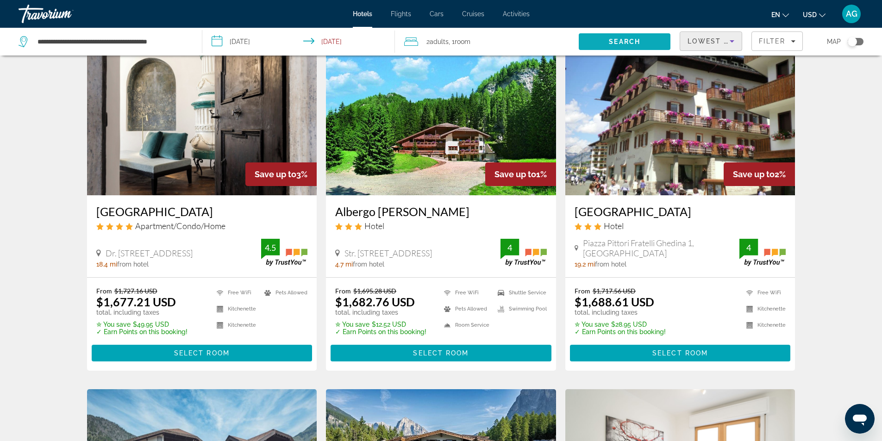
click at [631, 41] on span "Search" at bounding box center [624, 41] width 31 height 7
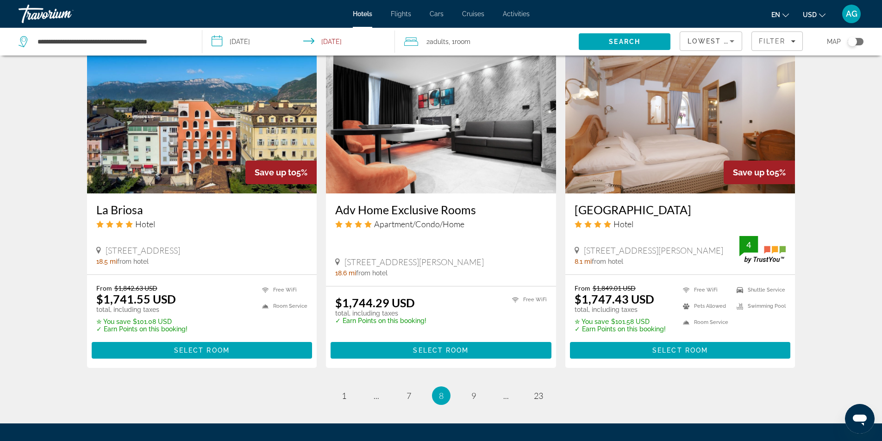
scroll to position [1152, 0]
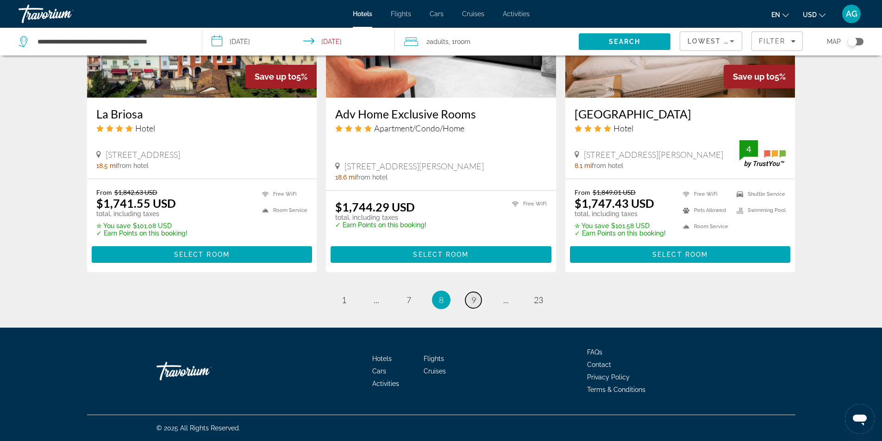
click at [472, 302] on span "9" at bounding box center [474, 300] width 5 height 10
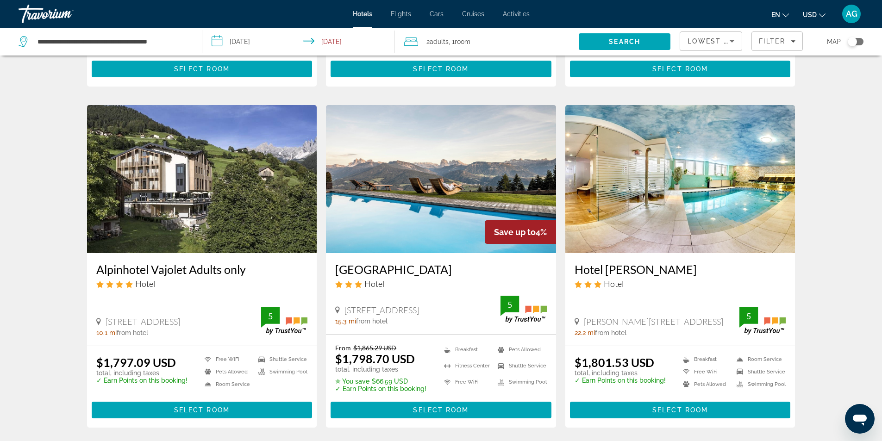
scroll to position [324, 0]
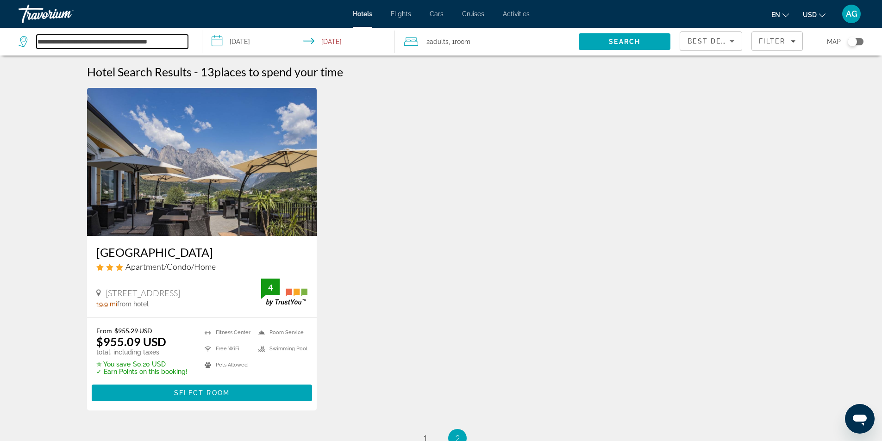
click at [184, 42] on input "**********" at bounding box center [112, 42] width 151 height 14
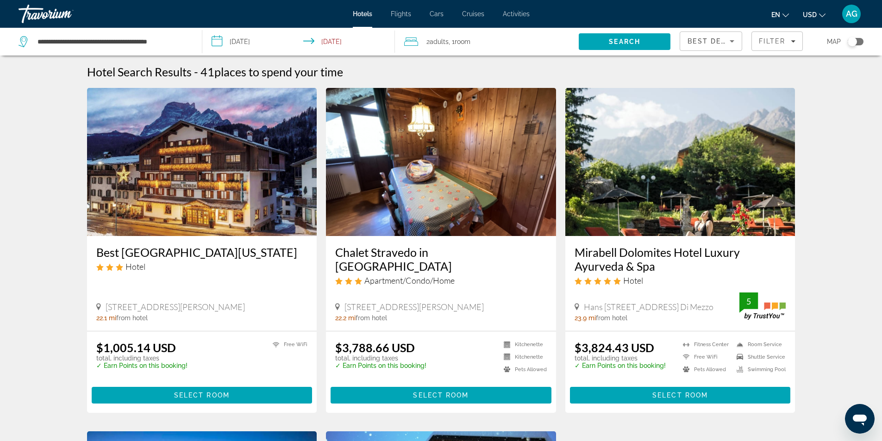
click at [434, 17] on span "Cars" at bounding box center [437, 13] width 14 height 7
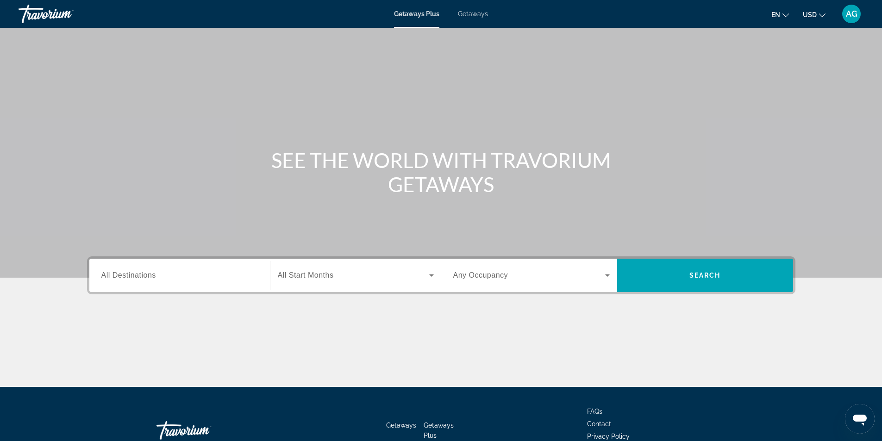
click at [475, 16] on span "Getaways" at bounding box center [473, 13] width 30 height 7
click at [228, 277] on input "Destination All Destinations" at bounding box center [179, 275] width 157 height 11
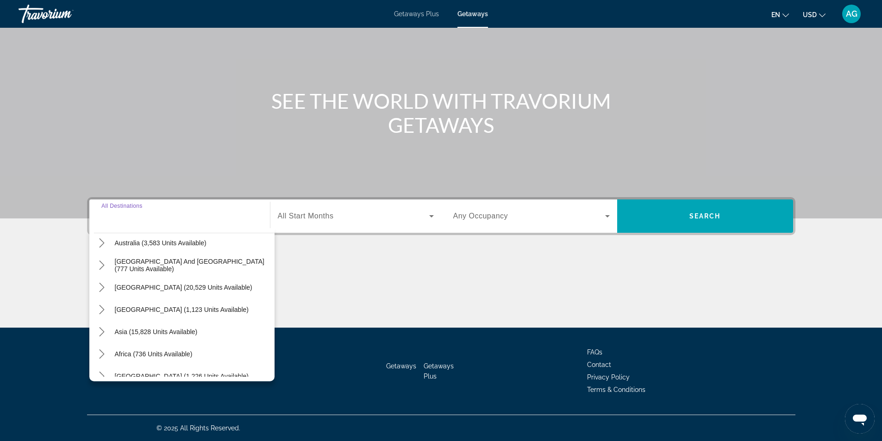
scroll to position [150, 0]
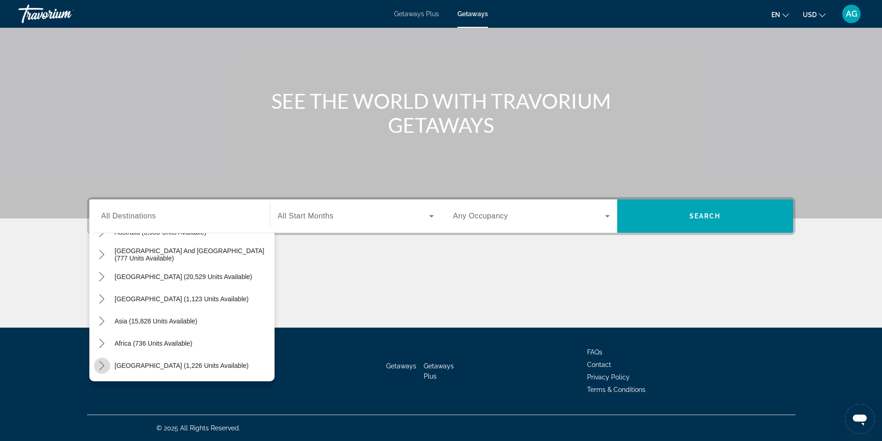
click at [107, 368] on mat-icon "Toggle Middle East (1,226 units available) submenu" at bounding box center [102, 366] width 16 height 16
click at [163, 324] on span "Israel (13 units available)" at bounding box center [144, 321] width 73 height 7
type input "**********"
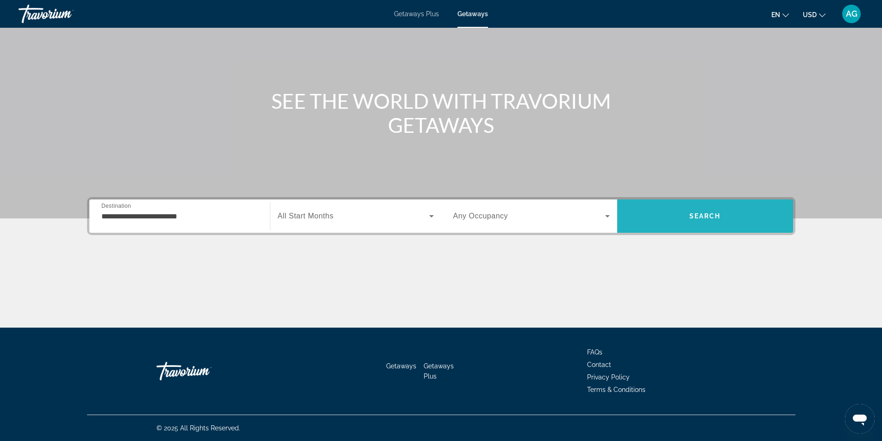
click at [701, 218] on span "Search" at bounding box center [705, 216] width 31 height 7
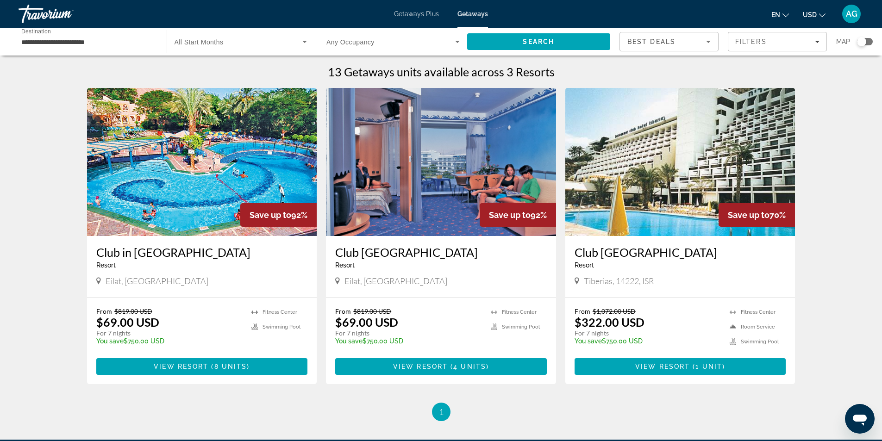
click at [402, 227] on img "Main content" at bounding box center [441, 162] width 230 height 148
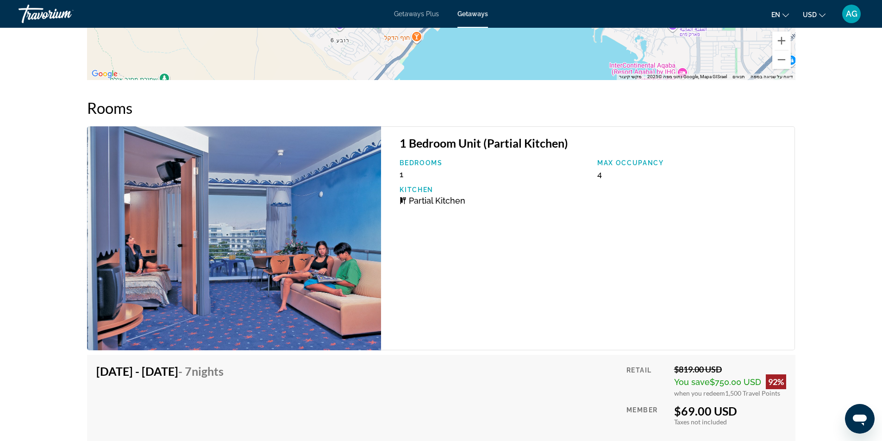
scroll to position [1390, 0]
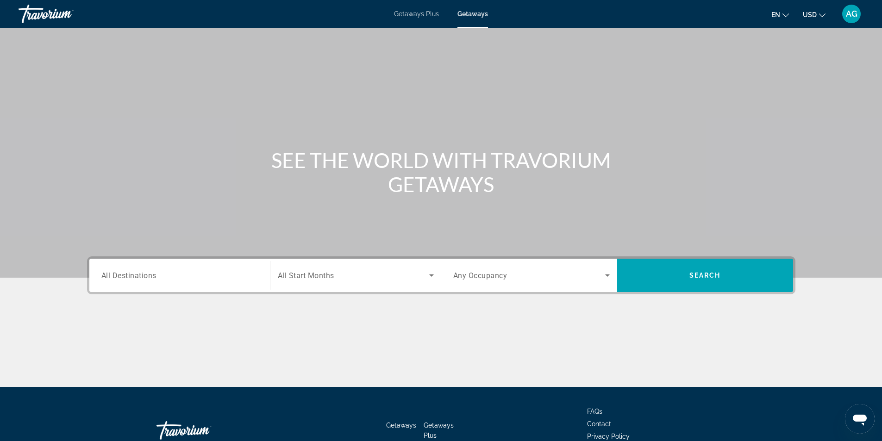
click at [199, 272] on input "Destination All Destinations" at bounding box center [179, 275] width 157 height 11
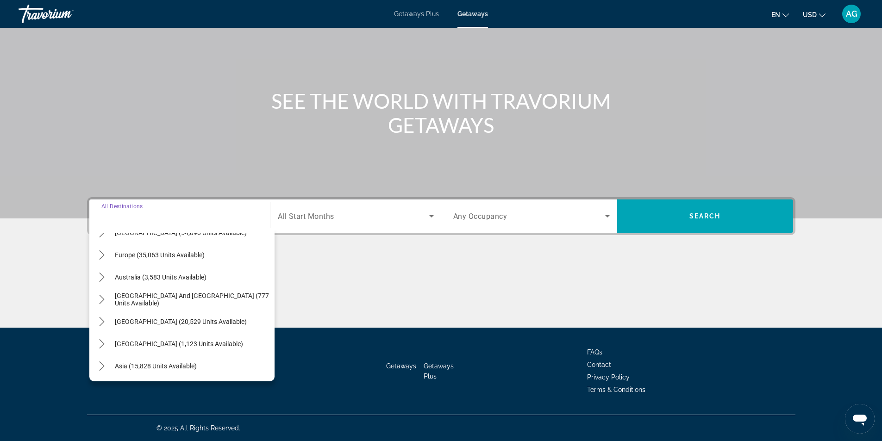
scroll to position [104, 0]
click at [105, 257] on icon "Toggle Europe (35,063 units available) submenu" at bounding box center [101, 256] width 9 height 9
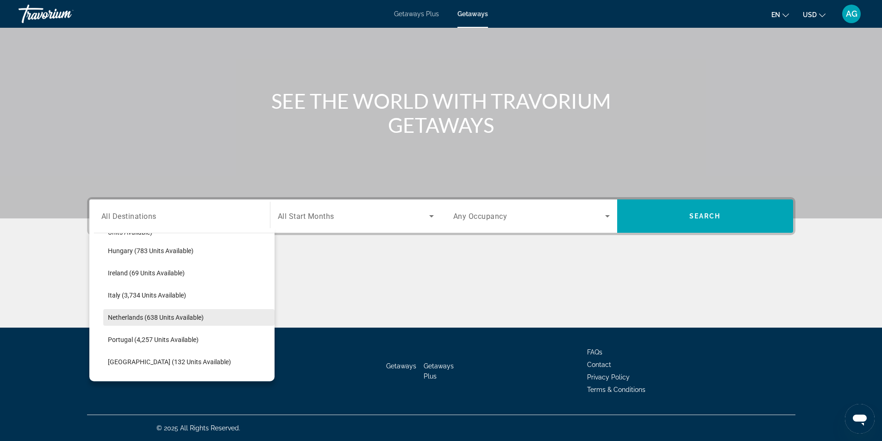
scroll to position [394, 0]
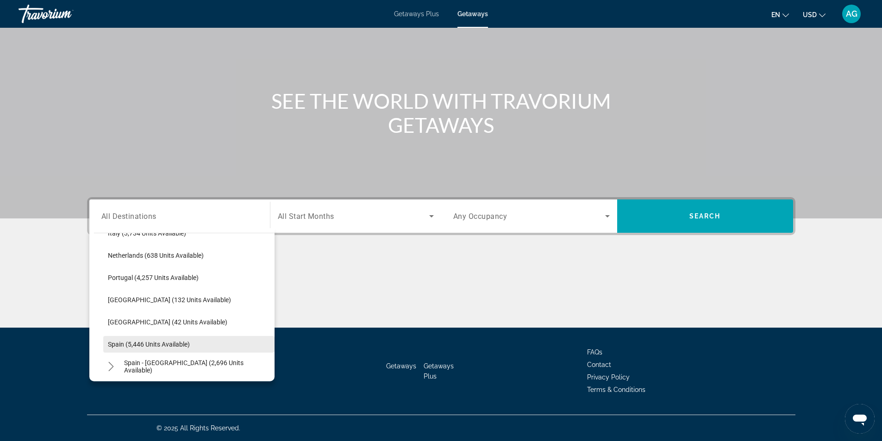
click at [180, 343] on span "Spain (5,446 units available)" at bounding box center [149, 344] width 82 height 7
type input "**********"
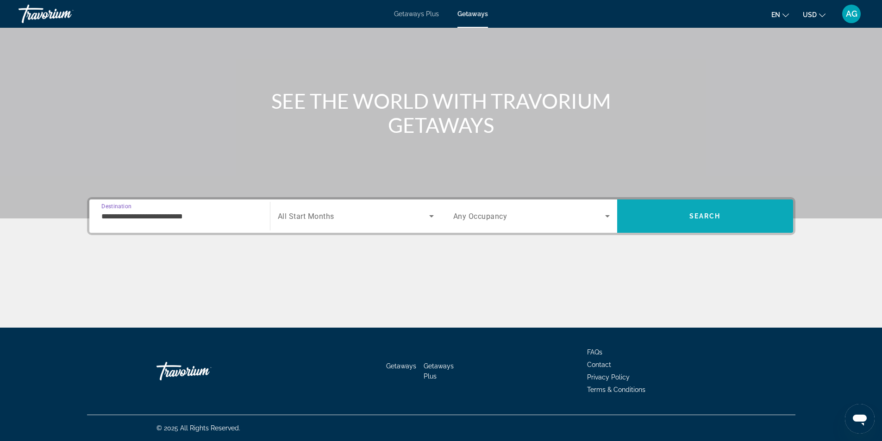
click at [678, 212] on span "Search" at bounding box center [705, 216] width 176 height 22
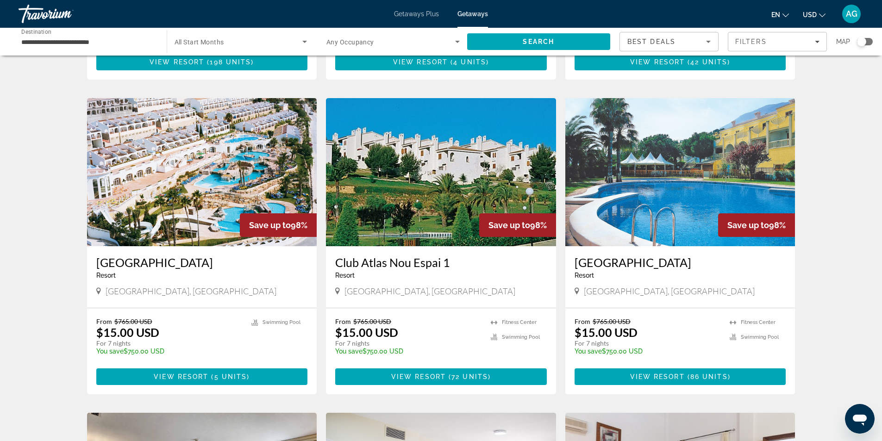
scroll to position [648, 0]
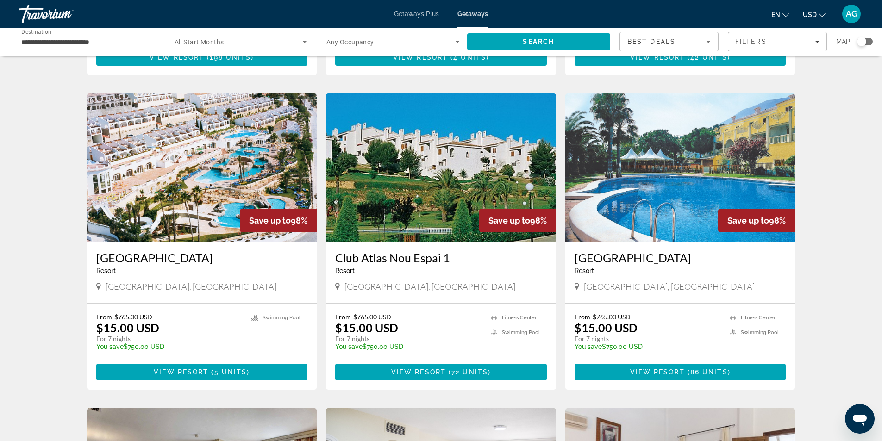
click at [194, 187] on img "Main content" at bounding box center [202, 168] width 230 height 148
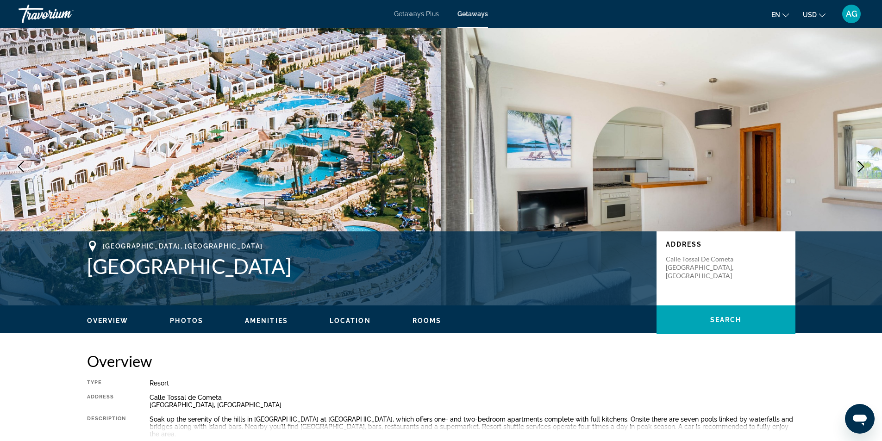
click at [861, 168] on icon "Next image" at bounding box center [861, 166] width 11 height 11
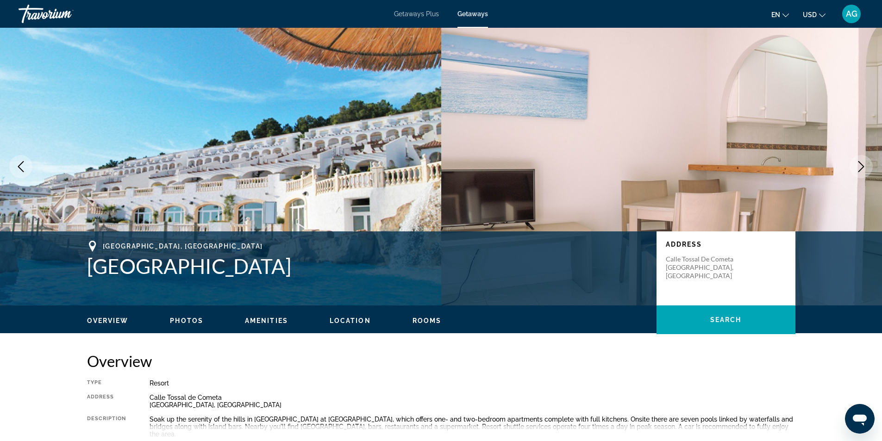
click at [861, 168] on icon "Next image" at bounding box center [861, 166] width 11 height 11
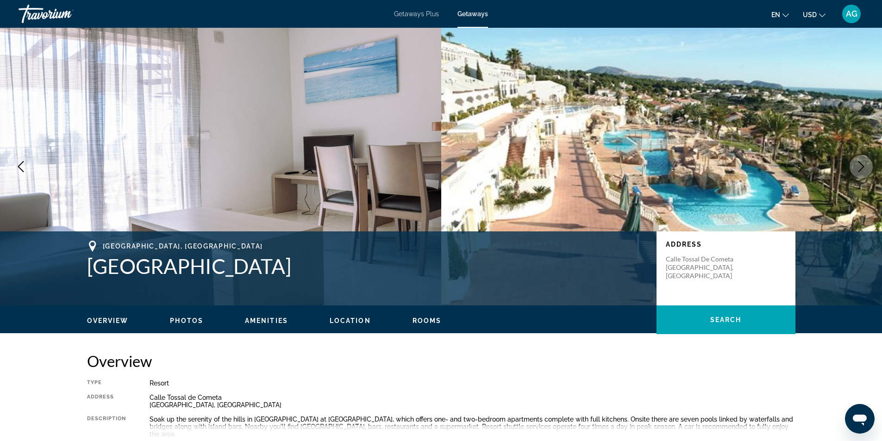
click at [861, 168] on icon "Next image" at bounding box center [861, 166] width 11 height 11
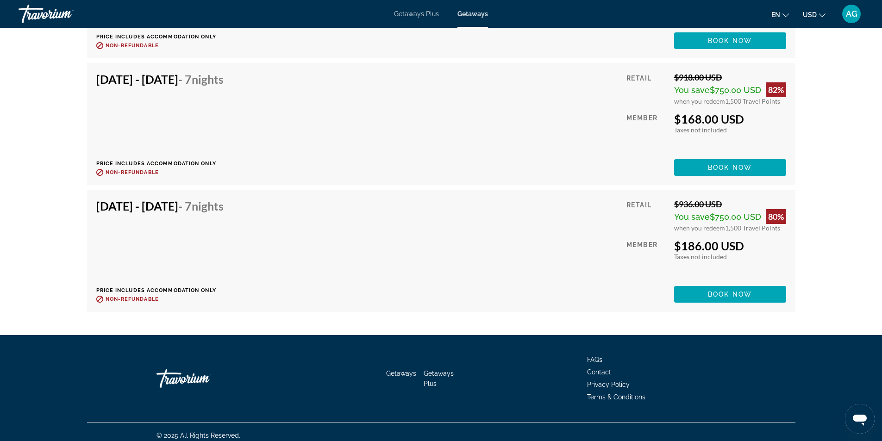
scroll to position [1776, 0]
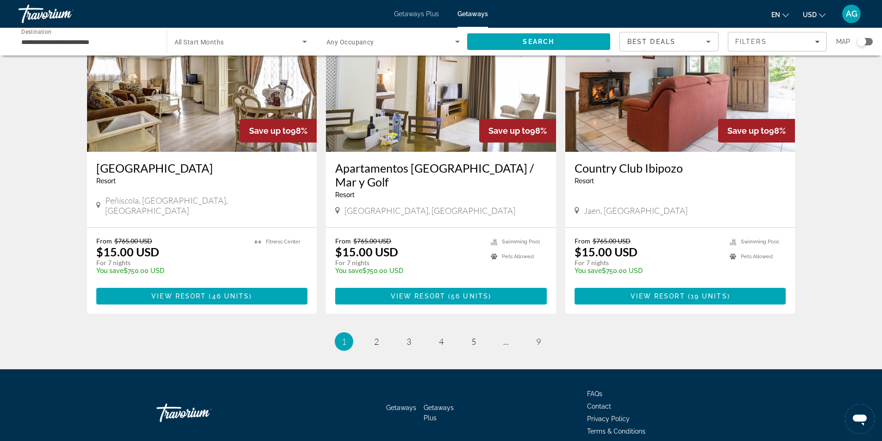
scroll to position [1057, 0]
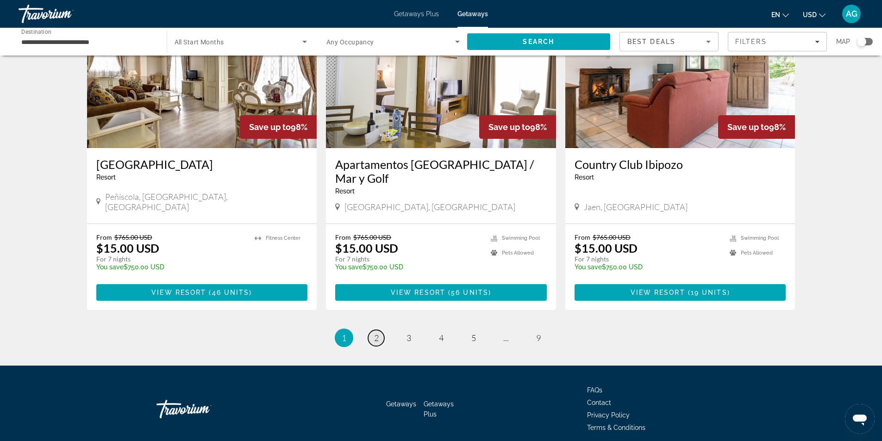
click at [373, 330] on link "page 2" at bounding box center [376, 338] width 16 height 16
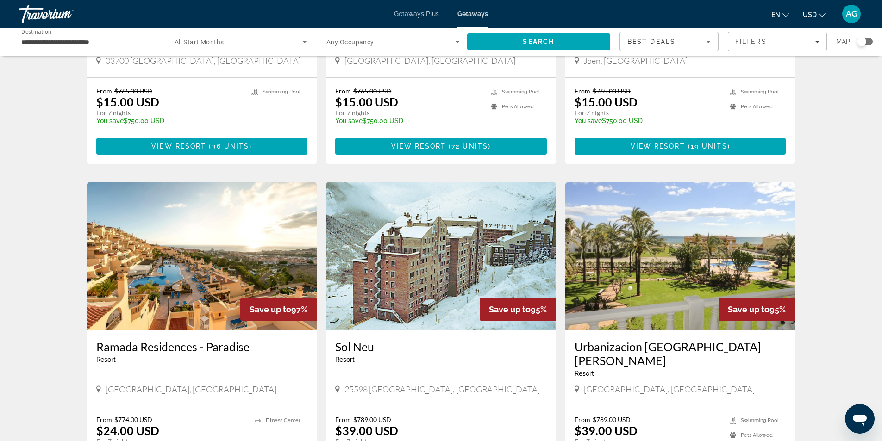
scroll to position [278, 0]
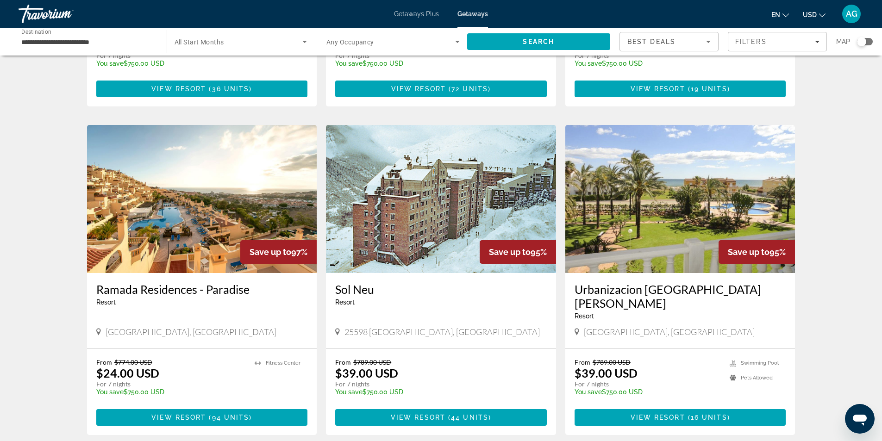
click at [115, 44] on input "**********" at bounding box center [87, 42] width 133 height 11
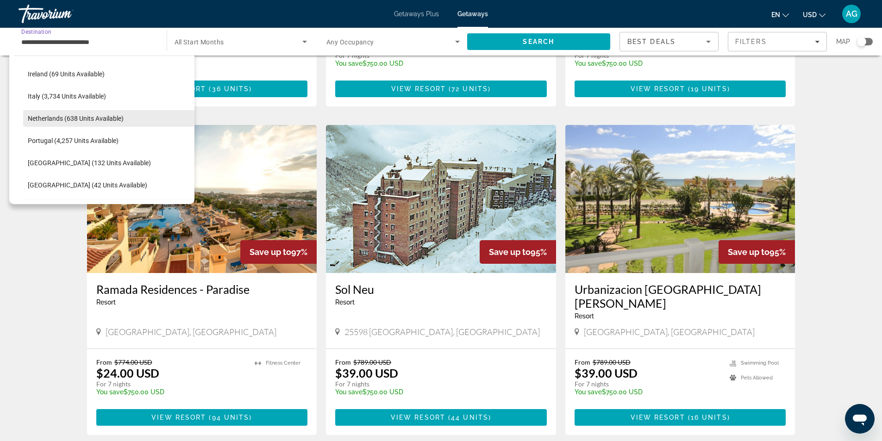
scroll to position [433, 0]
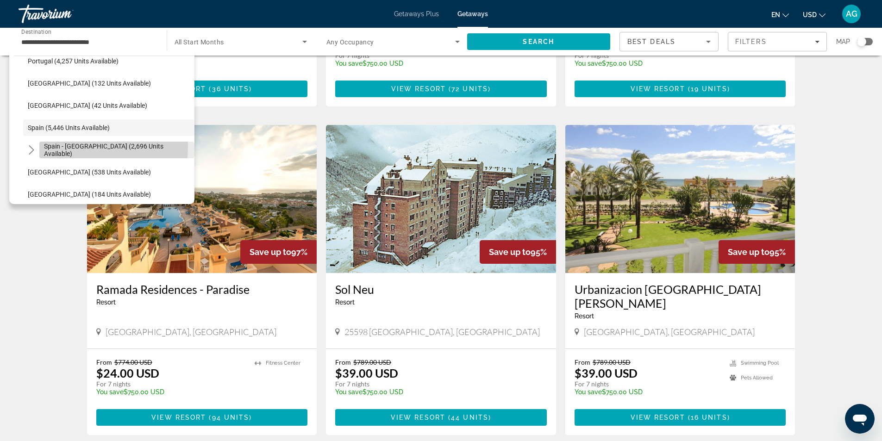
click at [63, 147] on span "Spain - Canary Islands (2,696 units available)" at bounding box center [117, 150] width 146 height 15
type input "**********"
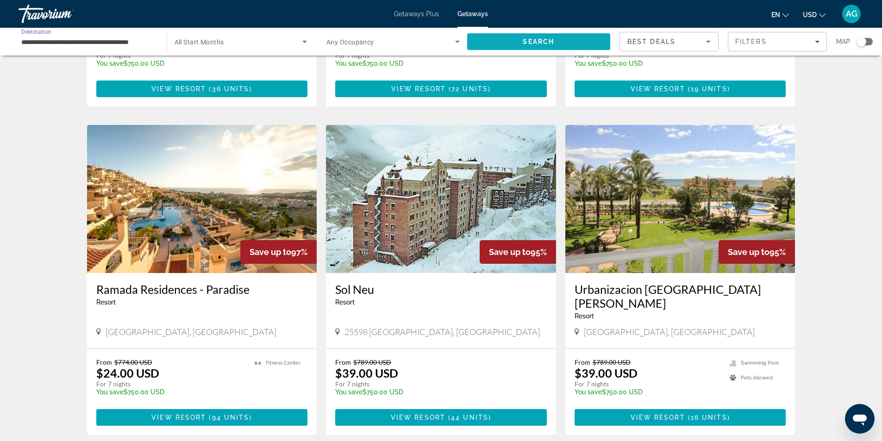
click at [556, 38] on span "Search" at bounding box center [539, 42] width 144 height 22
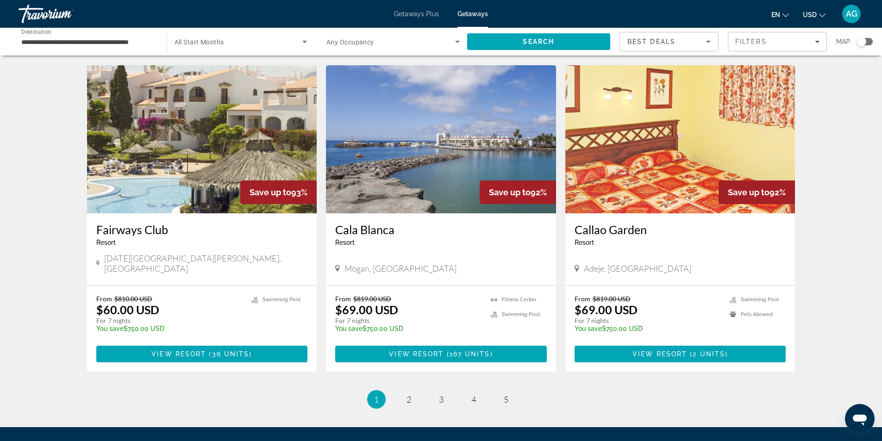
scroll to position [1019, 0]
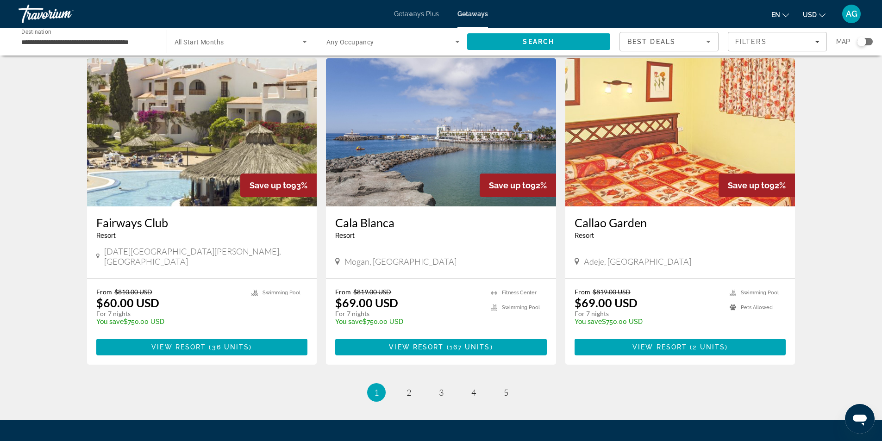
click at [412, 152] on img "Main content" at bounding box center [441, 132] width 230 height 148
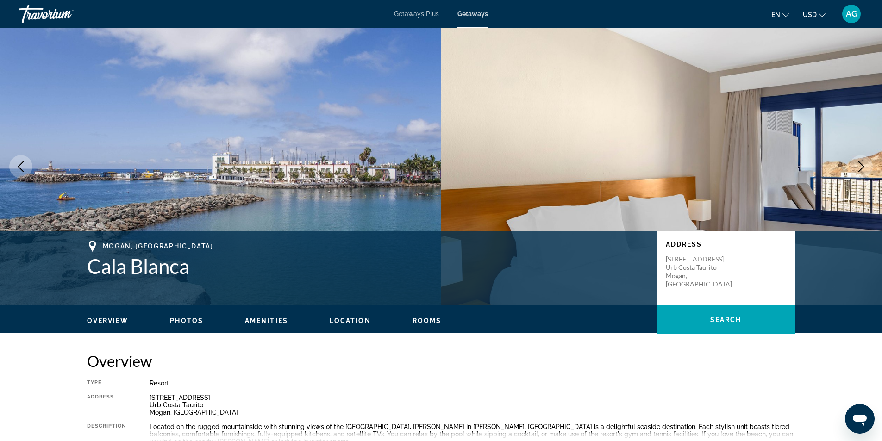
click at [858, 168] on icon "Next image" at bounding box center [861, 166] width 11 height 11
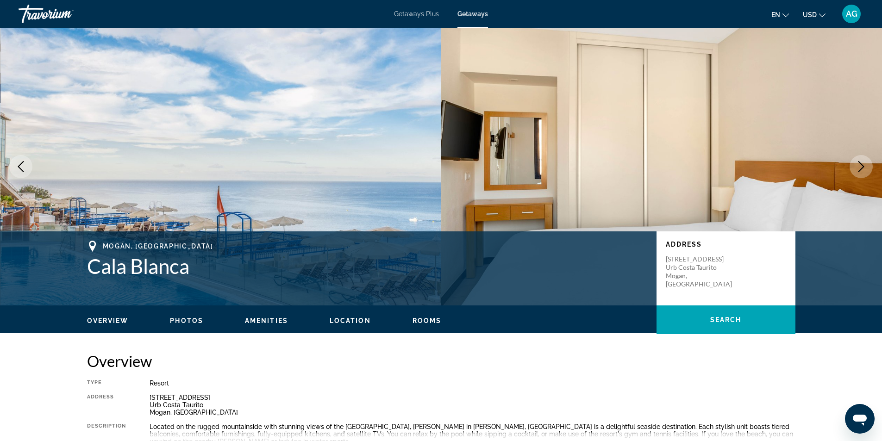
click at [858, 168] on icon "Next image" at bounding box center [861, 166] width 11 height 11
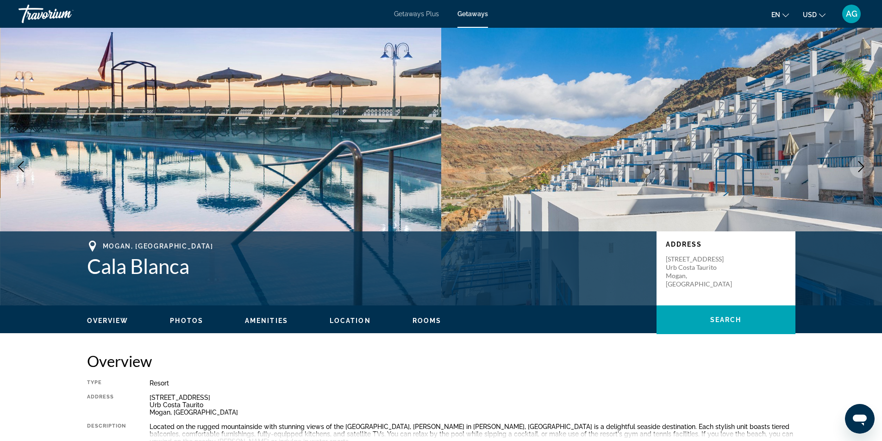
click at [858, 168] on icon "Next image" at bounding box center [861, 166] width 11 height 11
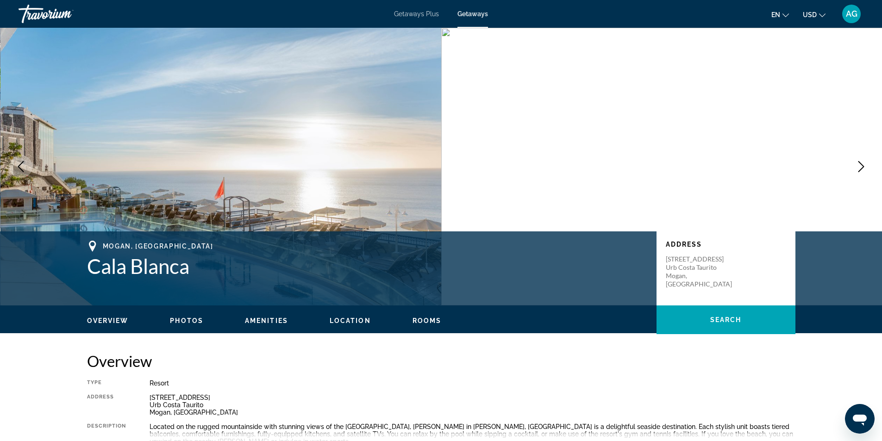
click at [852, 13] on span "AG" at bounding box center [852, 13] width 12 height 9
click at [849, 13] on span "AG" at bounding box center [852, 13] width 12 height 9
click at [805, 45] on div "[PERSON_NAME]" at bounding box center [809, 44] width 67 height 10
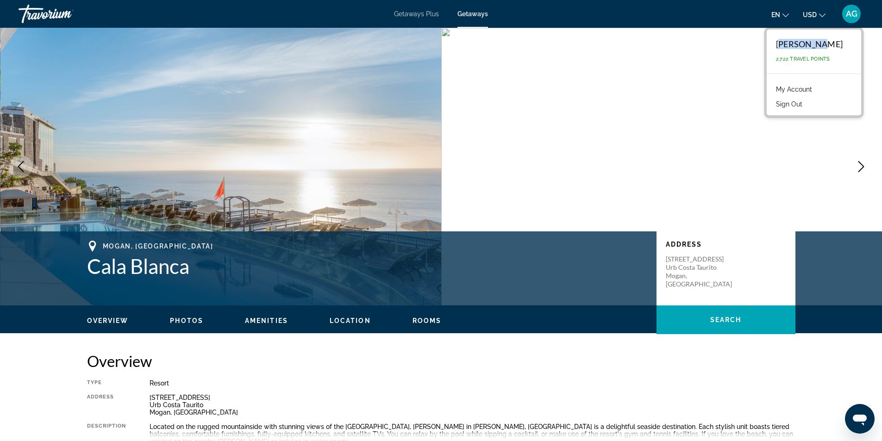
click at [846, 16] on span "AG" at bounding box center [852, 13] width 12 height 9
click at [847, 14] on span "AG" at bounding box center [852, 13] width 12 height 9
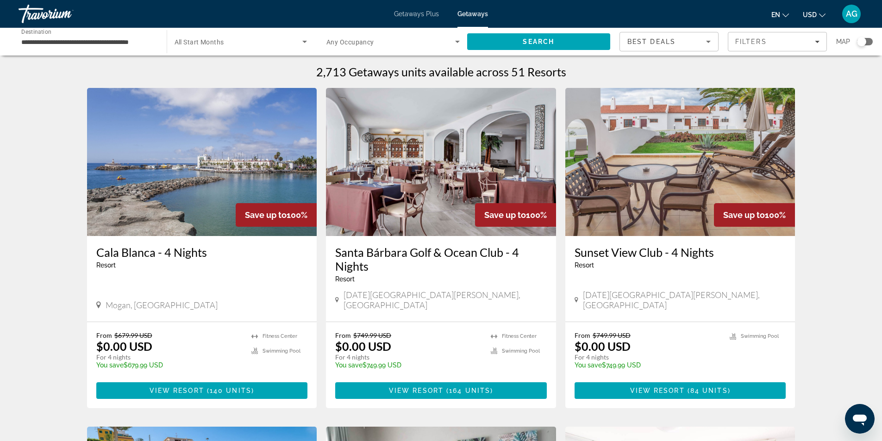
click at [851, 10] on span "AG" at bounding box center [852, 13] width 12 height 9
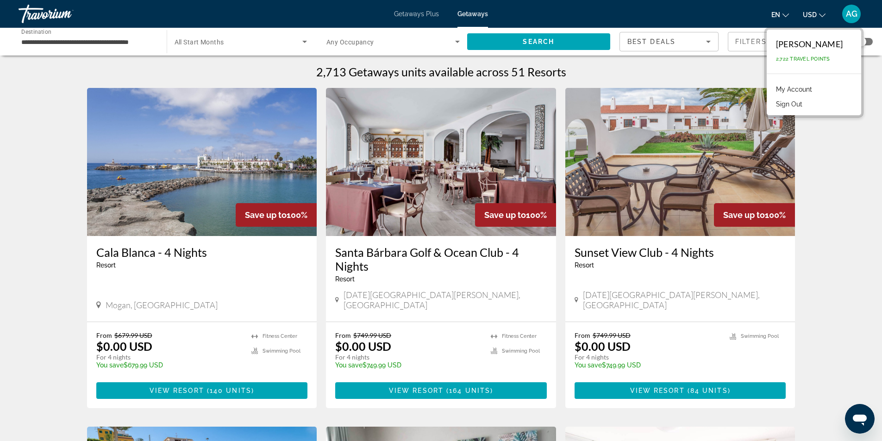
click at [797, 90] on link "My Account" at bounding box center [794, 89] width 45 height 12
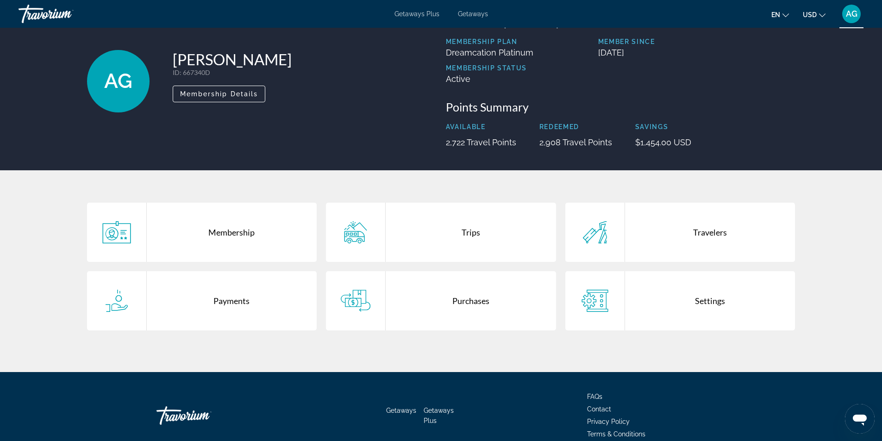
scroll to position [81, 0]
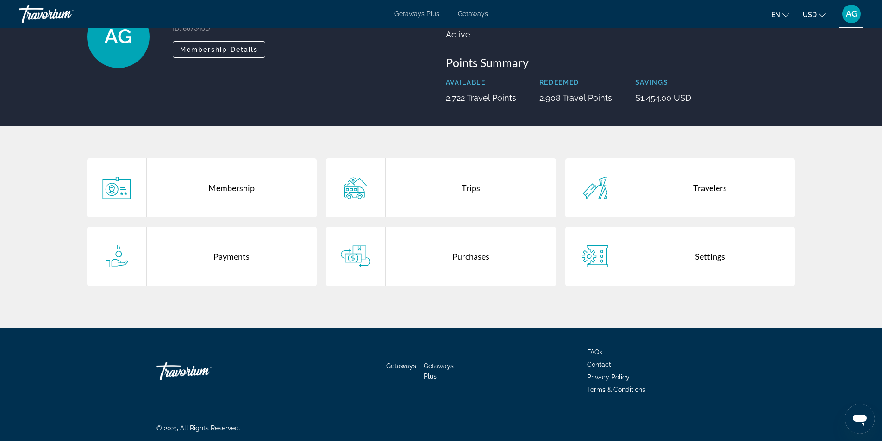
click at [368, 193] on icon "Main content" at bounding box center [356, 188] width 30 height 22
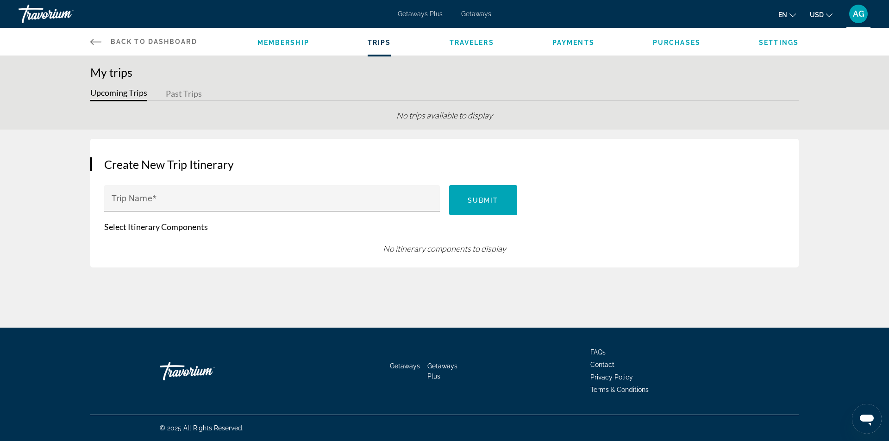
click at [189, 94] on button "Past Trips" at bounding box center [184, 94] width 36 height 14
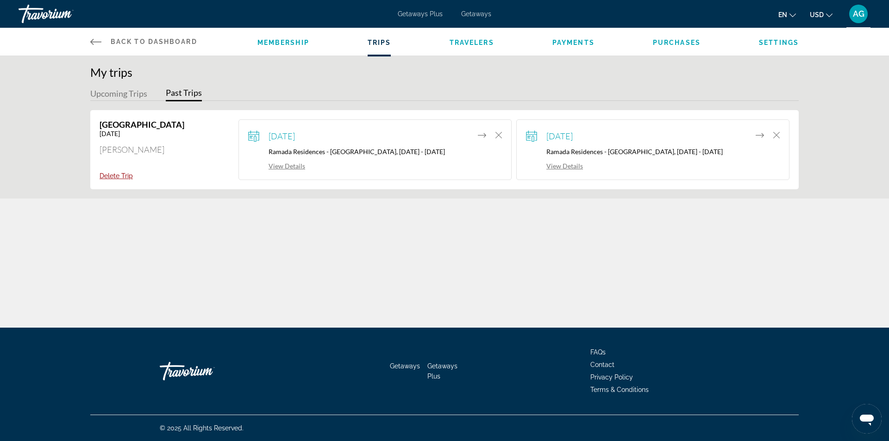
click at [298, 166] on link "View Details" at bounding box center [276, 166] width 57 height 8
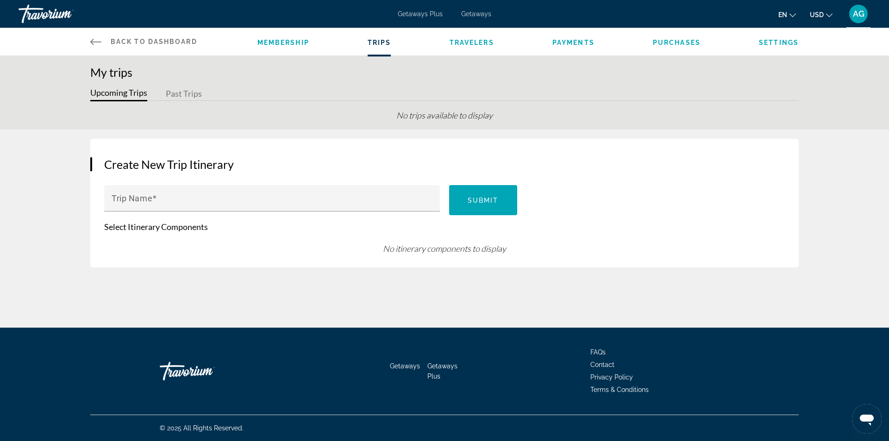
click at [191, 96] on button "Past Trips" at bounding box center [184, 94] width 36 height 14
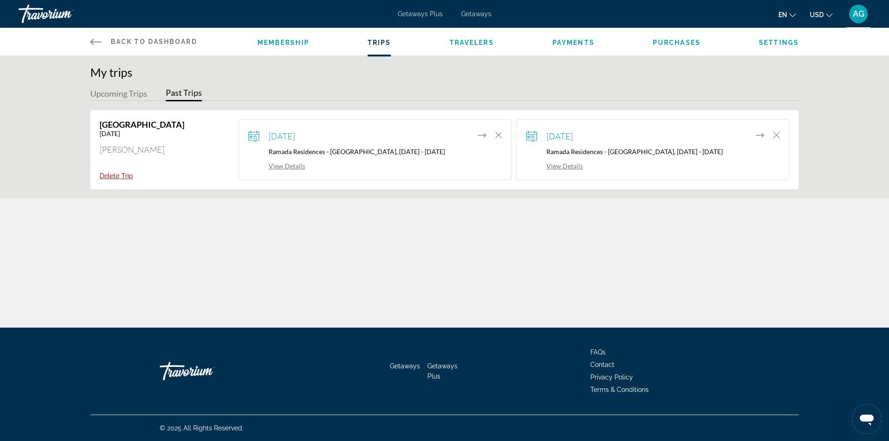
click at [566, 167] on link "View Details" at bounding box center [554, 166] width 57 height 8
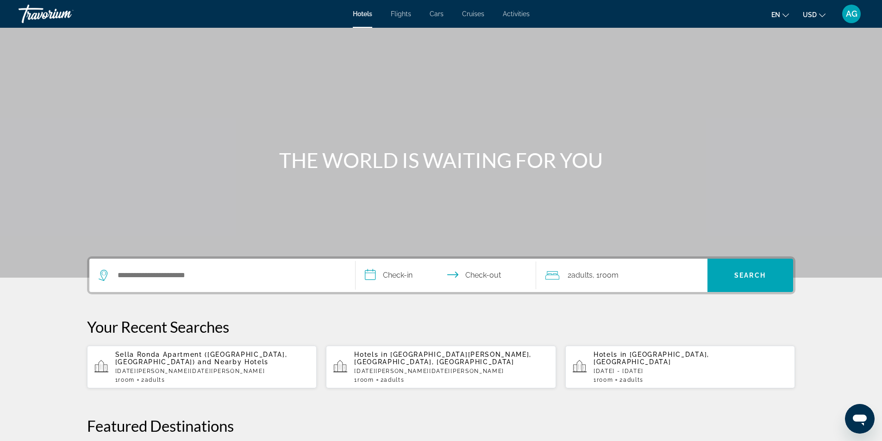
click at [849, 14] on span "AG" at bounding box center [852, 13] width 12 height 9
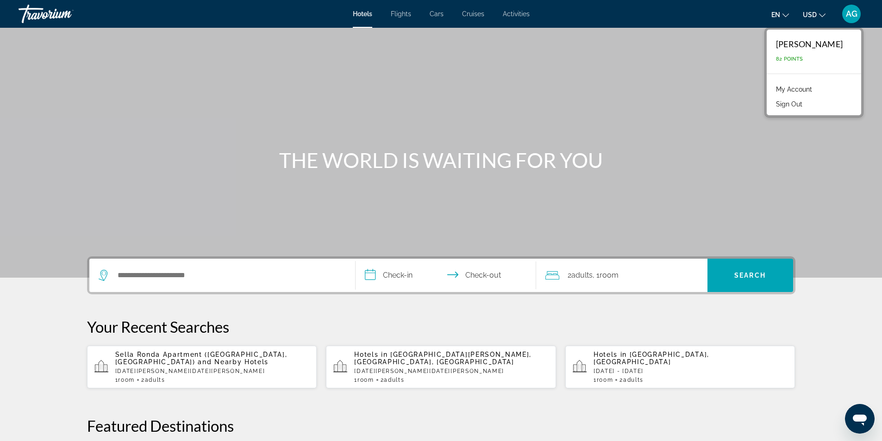
click at [797, 88] on link "My Account" at bounding box center [794, 89] width 45 height 12
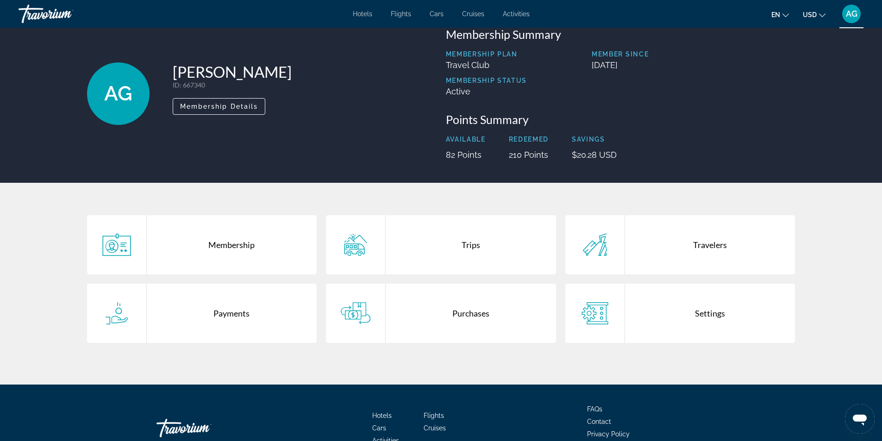
scroll to position [81, 0]
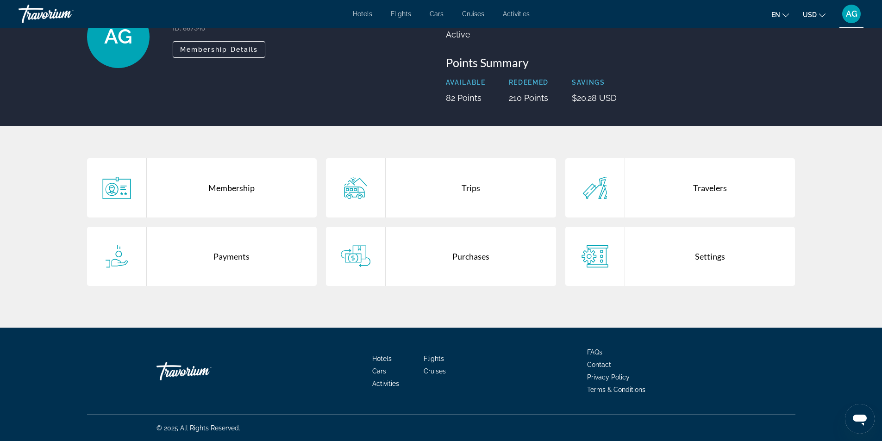
click at [424, 193] on div "Trips" at bounding box center [471, 187] width 170 height 59
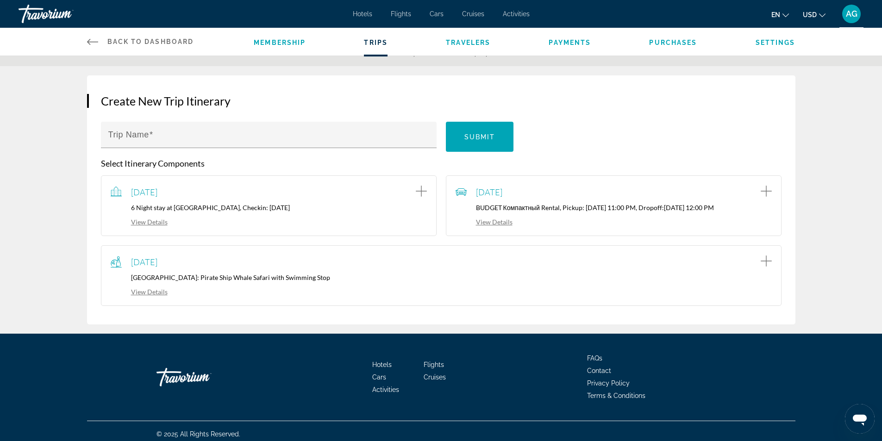
scroll to position [69, 0]
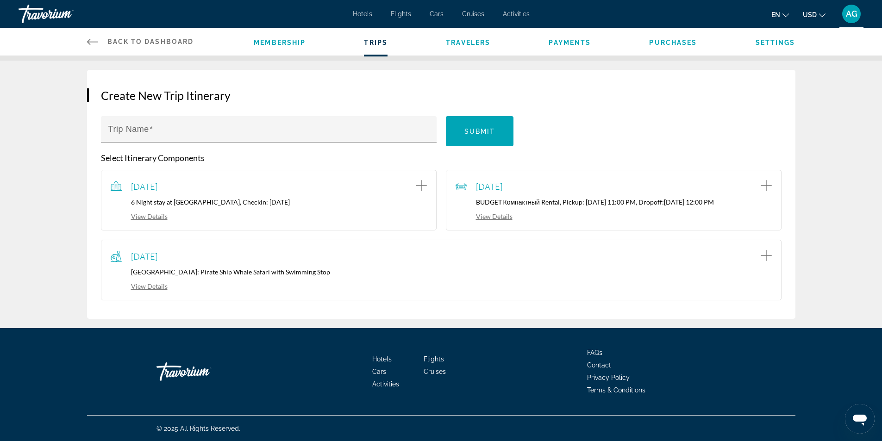
click at [503, 217] on link "View Details" at bounding box center [484, 217] width 57 height 8
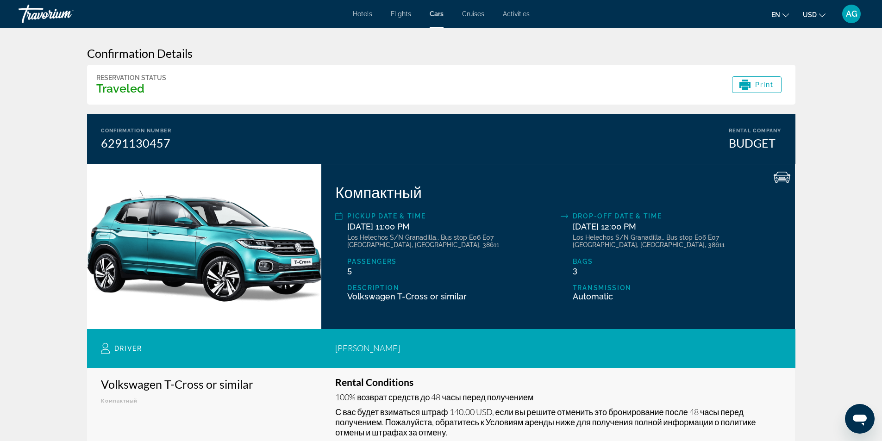
click at [852, 14] on span "AG" at bounding box center [852, 13] width 12 height 9
click at [797, 89] on link "My Account" at bounding box center [794, 89] width 45 height 12
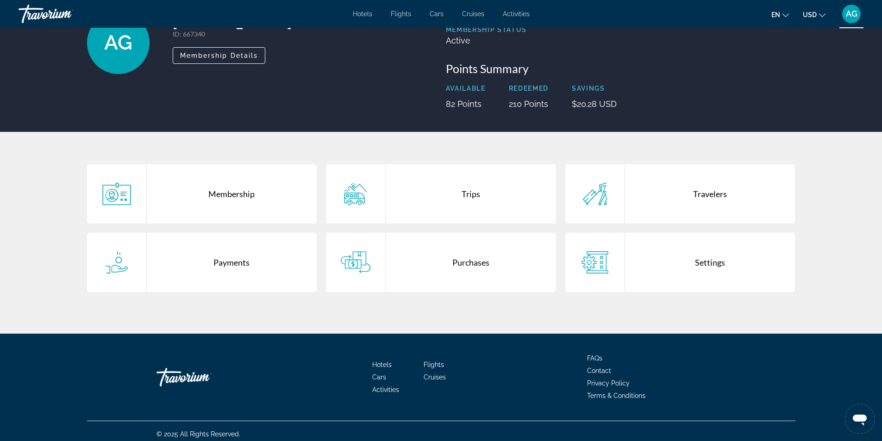
scroll to position [81, 0]
